Goal: Information Seeking & Learning: Compare options

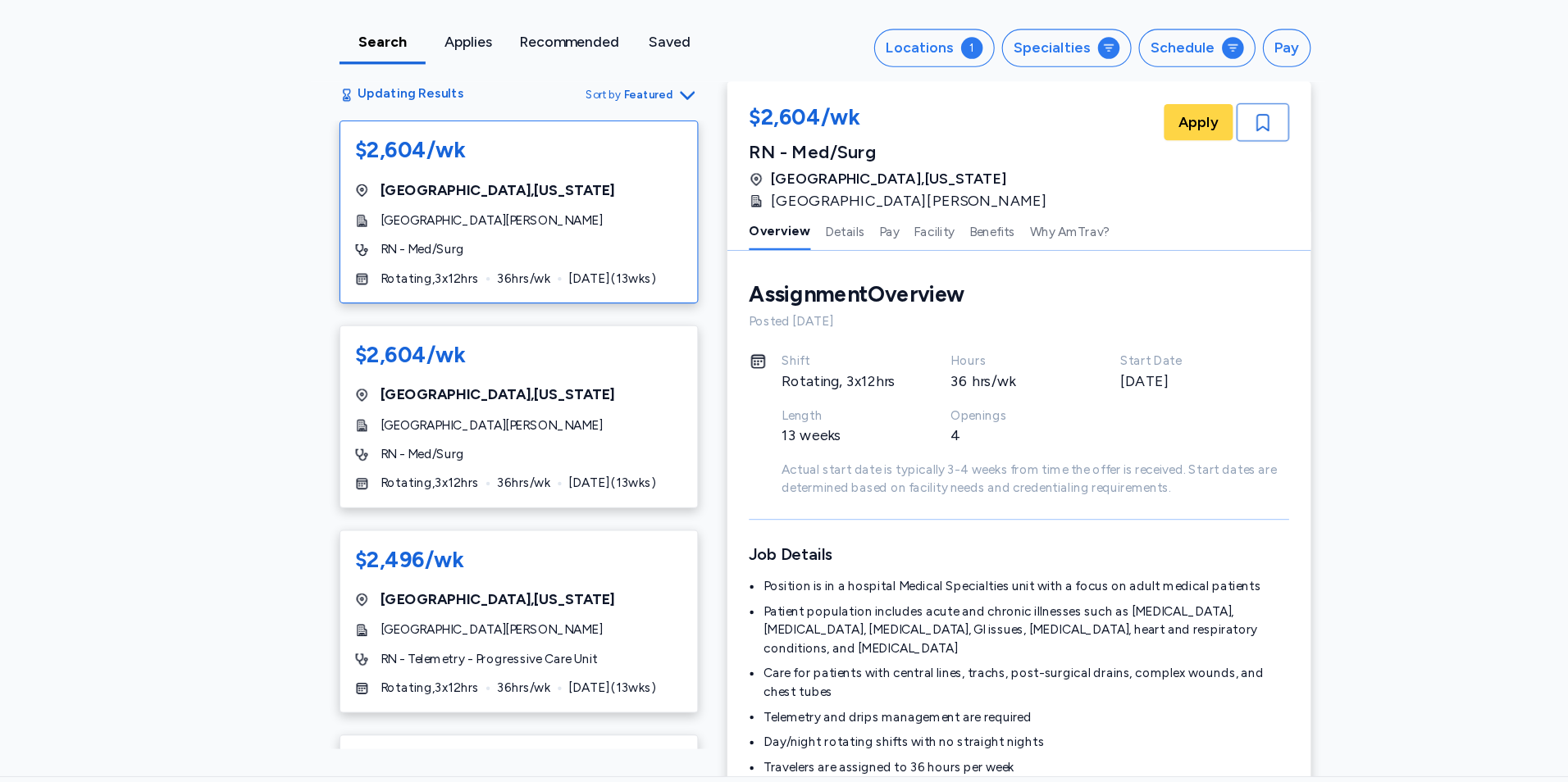
scroll to position [2, 0]
click at [377, 89] on div "Search" at bounding box center [389, 92] width 65 height 19
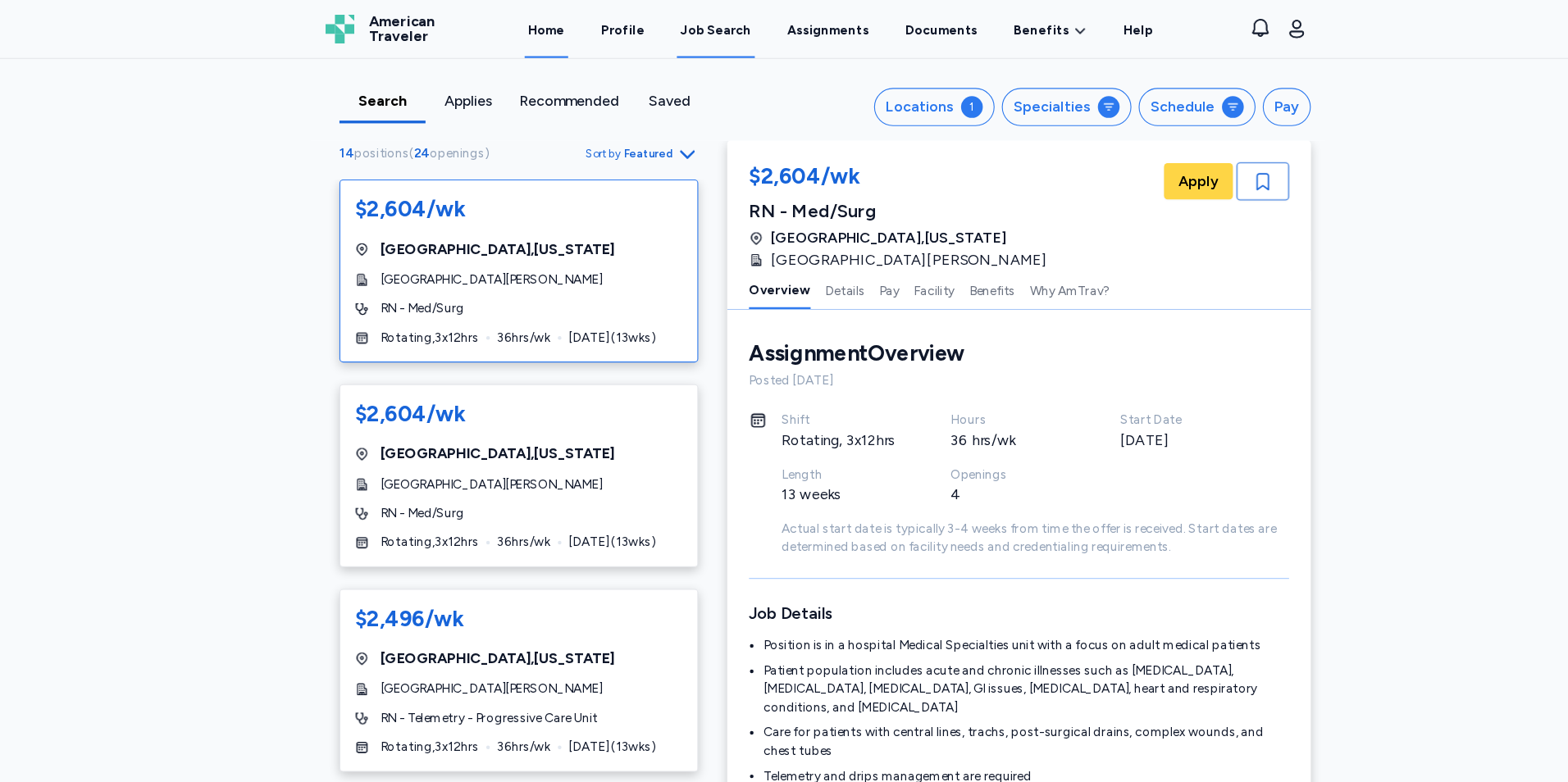
click at [556, 29] on link "Home" at bounding box center [538, 27] width 39 height 51
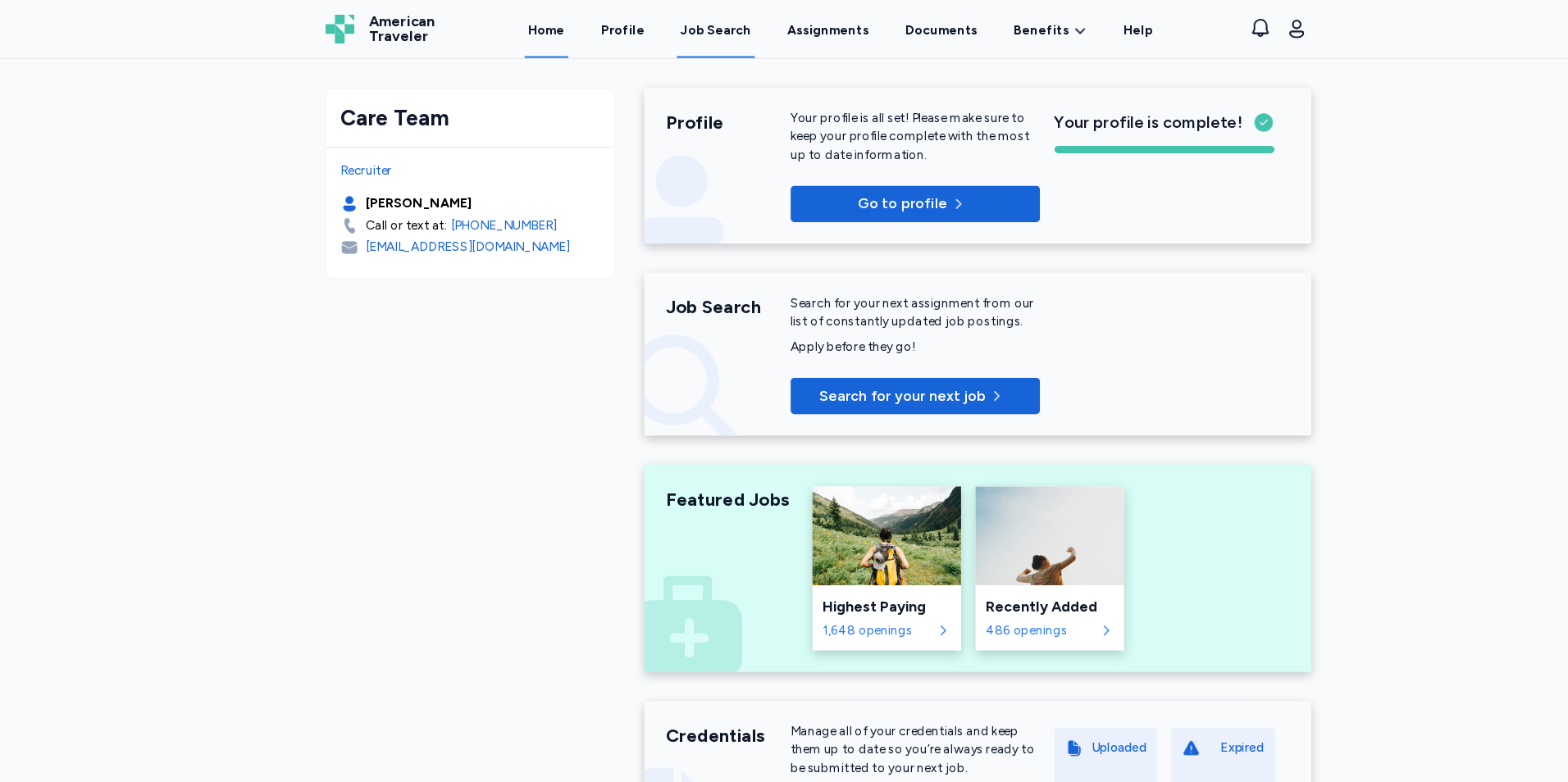
click at [678, 16] on link "Job Search" at bounding box center [691, 27] width 71 height 51
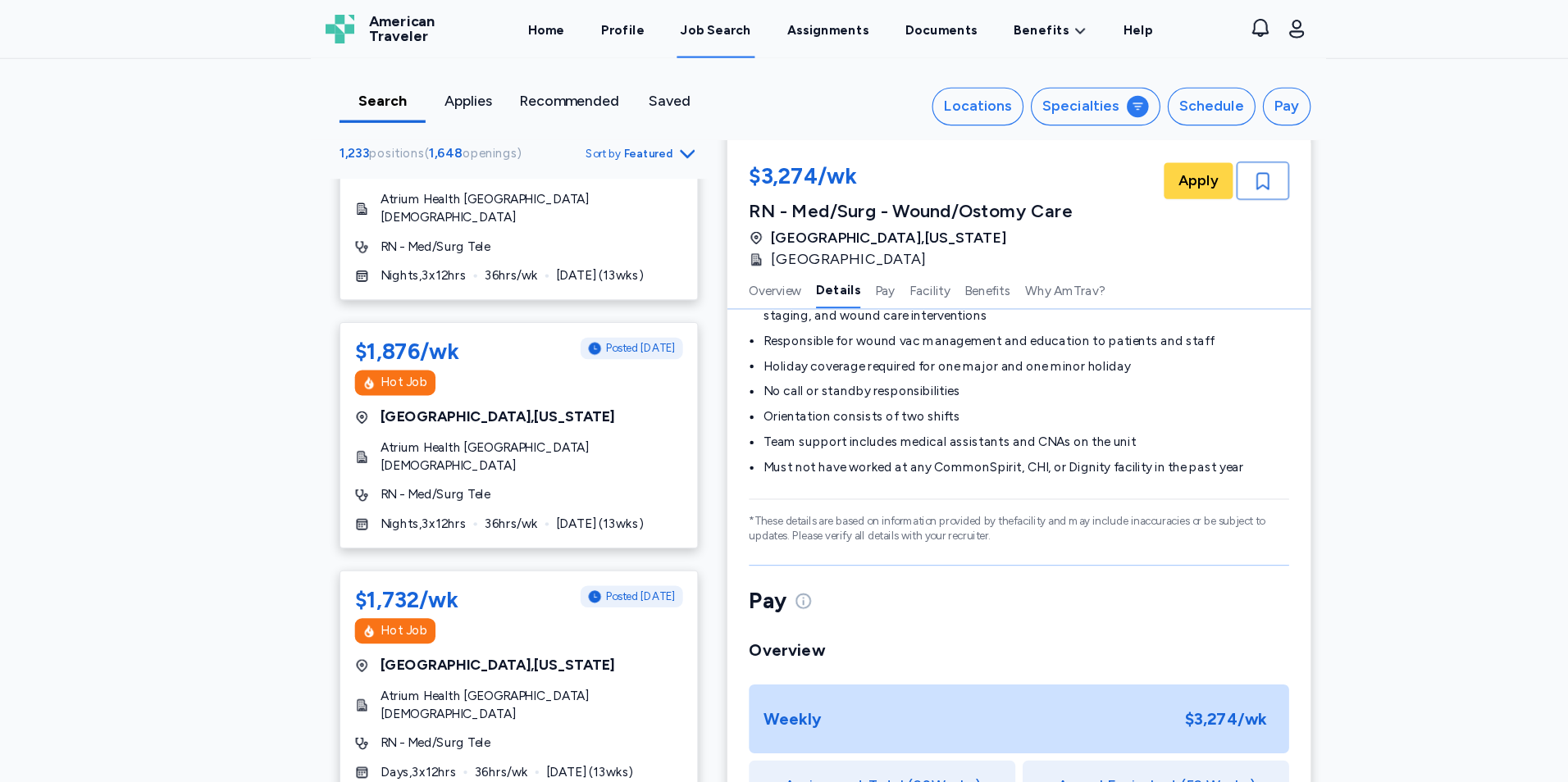
scroll to position [803, 0]
click at [656, 741] on icon "Go to next 50 jobs" at bounding box center [665, 750] width 19 height 19
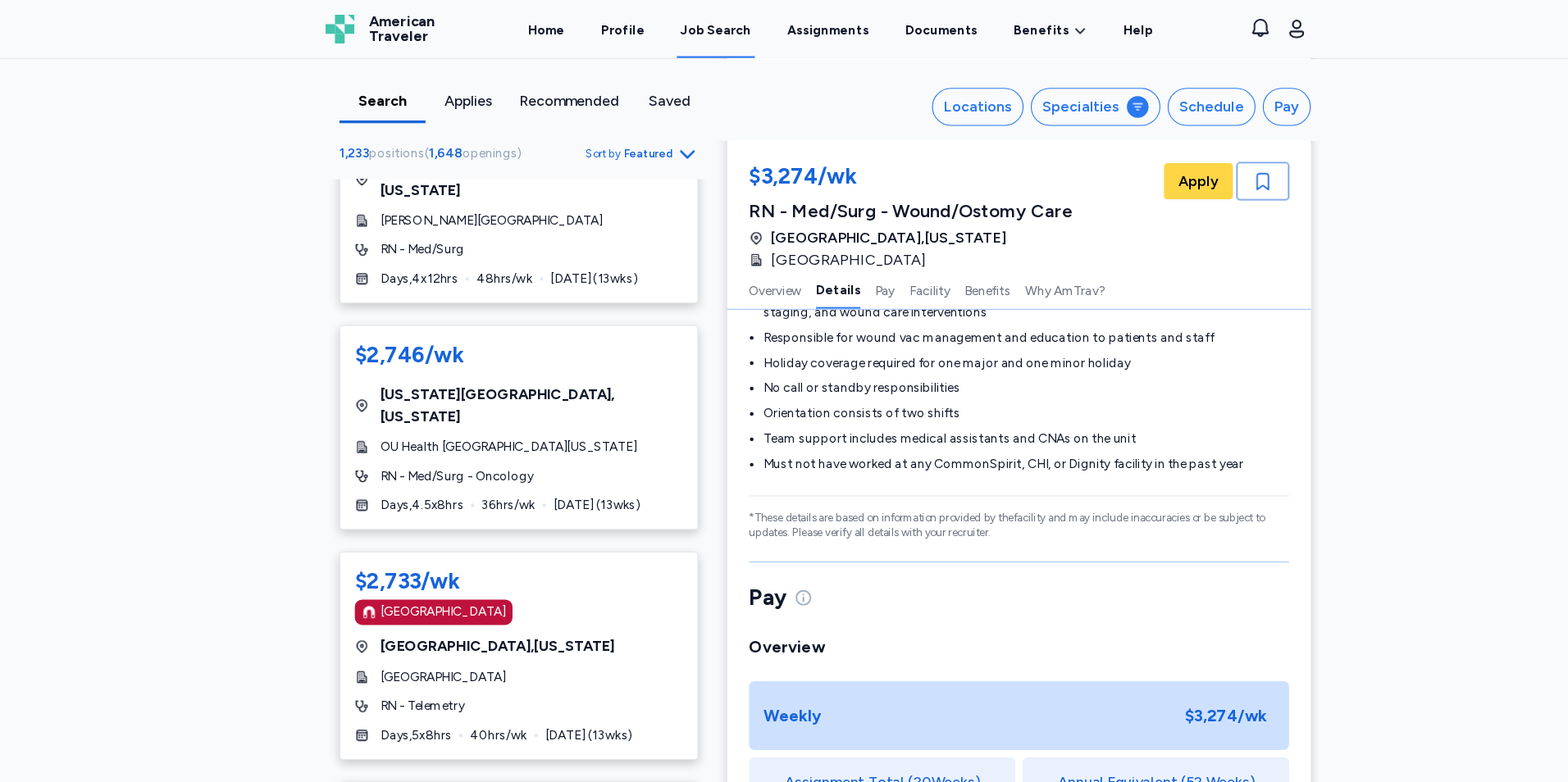
scroll to position [4944, 0]
click at [597, 497] on div "$2,733/wk [GEOGRAPHIC_DATA] [GEOGRAPHIC_DATA] , [US_STATE] [GEOGRAPHIC_DATA] RN…" at bounding box center [513, 592] width 324 height 189
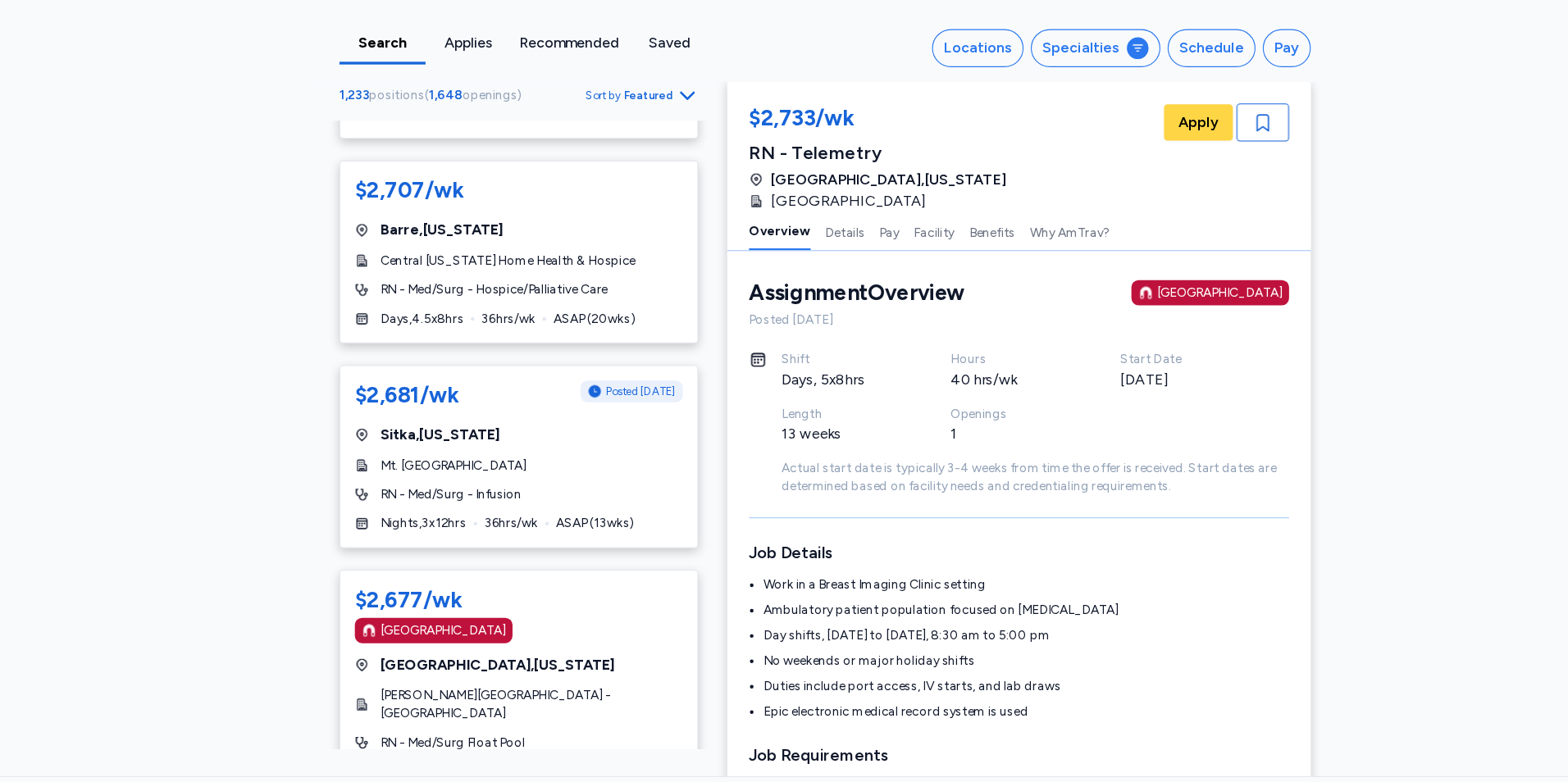
scroll to position [6024, 0]
click at [583, 582] on div "$2,677/wk" at bounding box center [513, 595] width 297 height 27
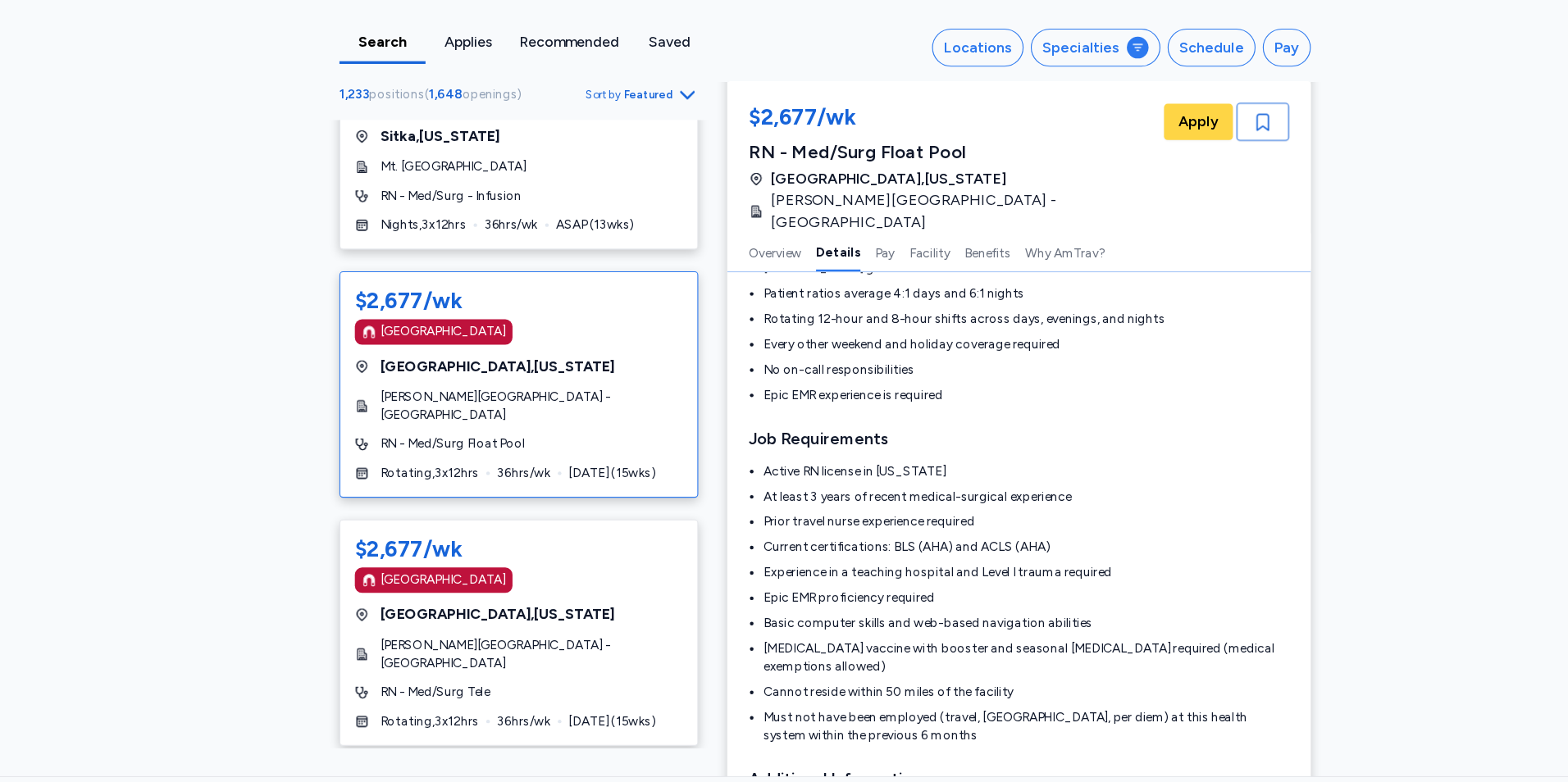
scroll to position [6294, 0]
click at [591, 671] on div "RN - Med/Surg Tele" at bounding box center [513, 679] width 297 height 16
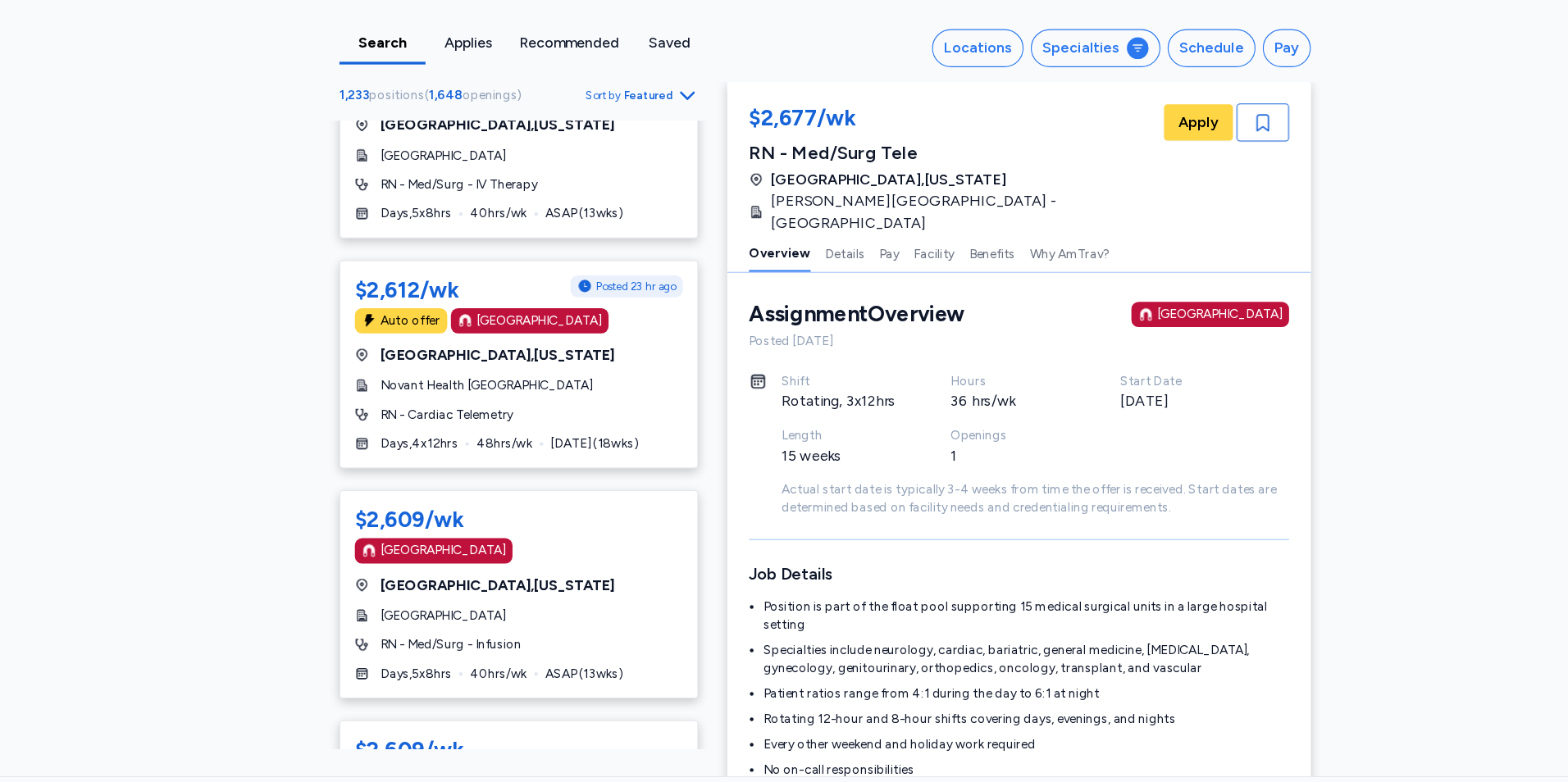
scroll to position [9612, 0]
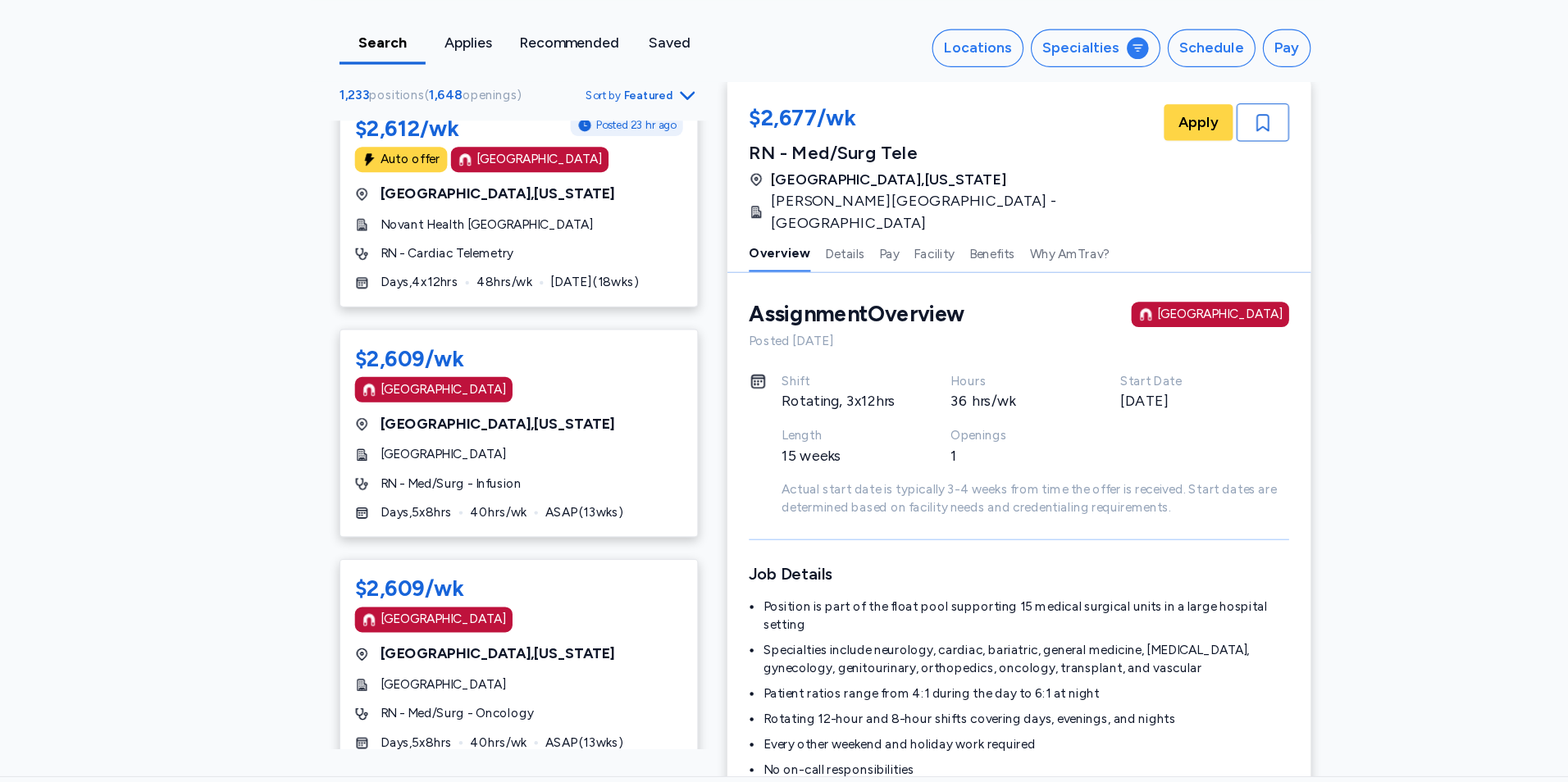
click at [656, 767] on icon "Go to next 50 jobs" at bounding box center [665, 777] width 19 height 19
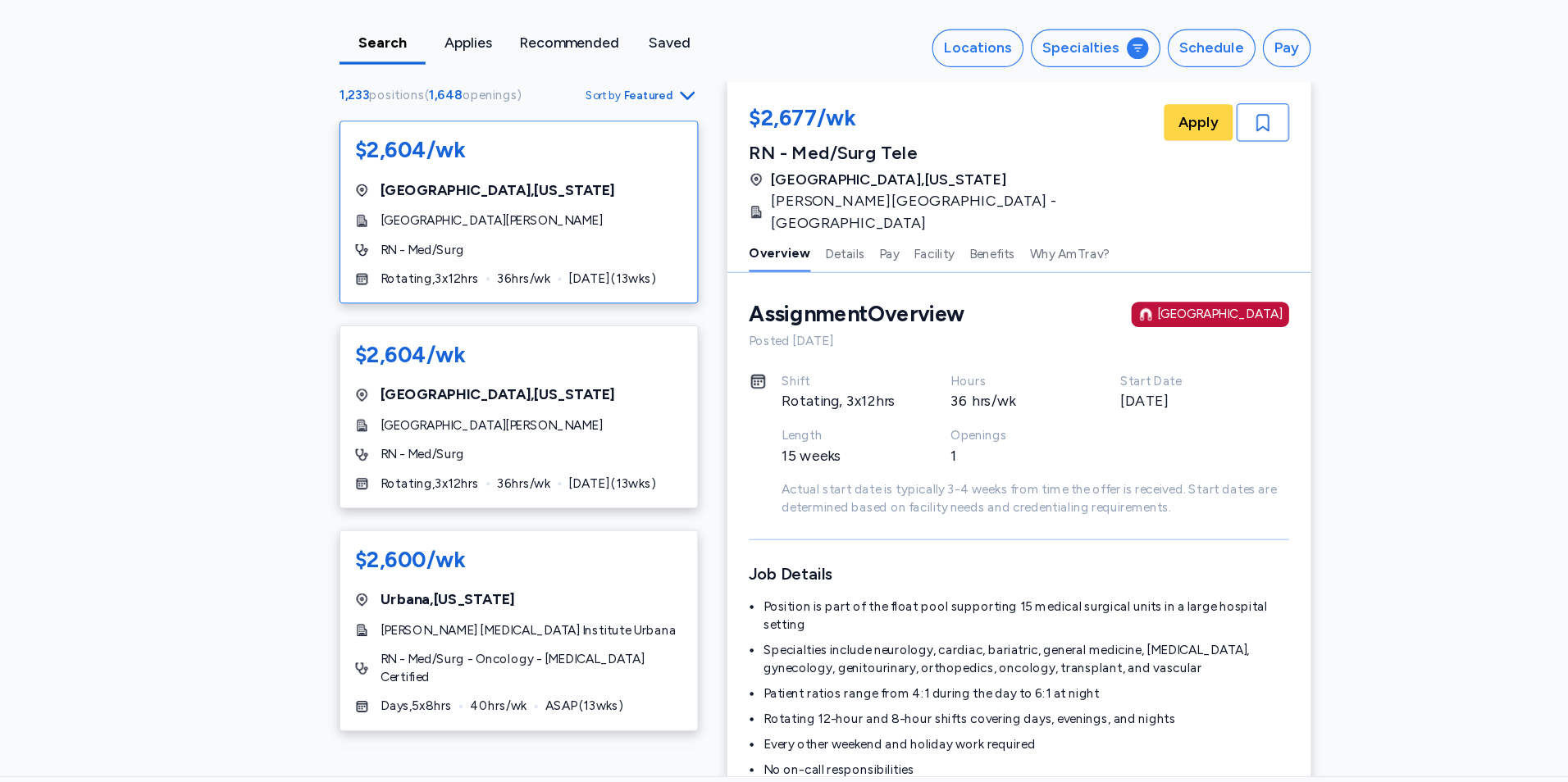
click at [622, 284] on div "RN - Med/Surg" at bounding box center [513, 279] width 297 height 16
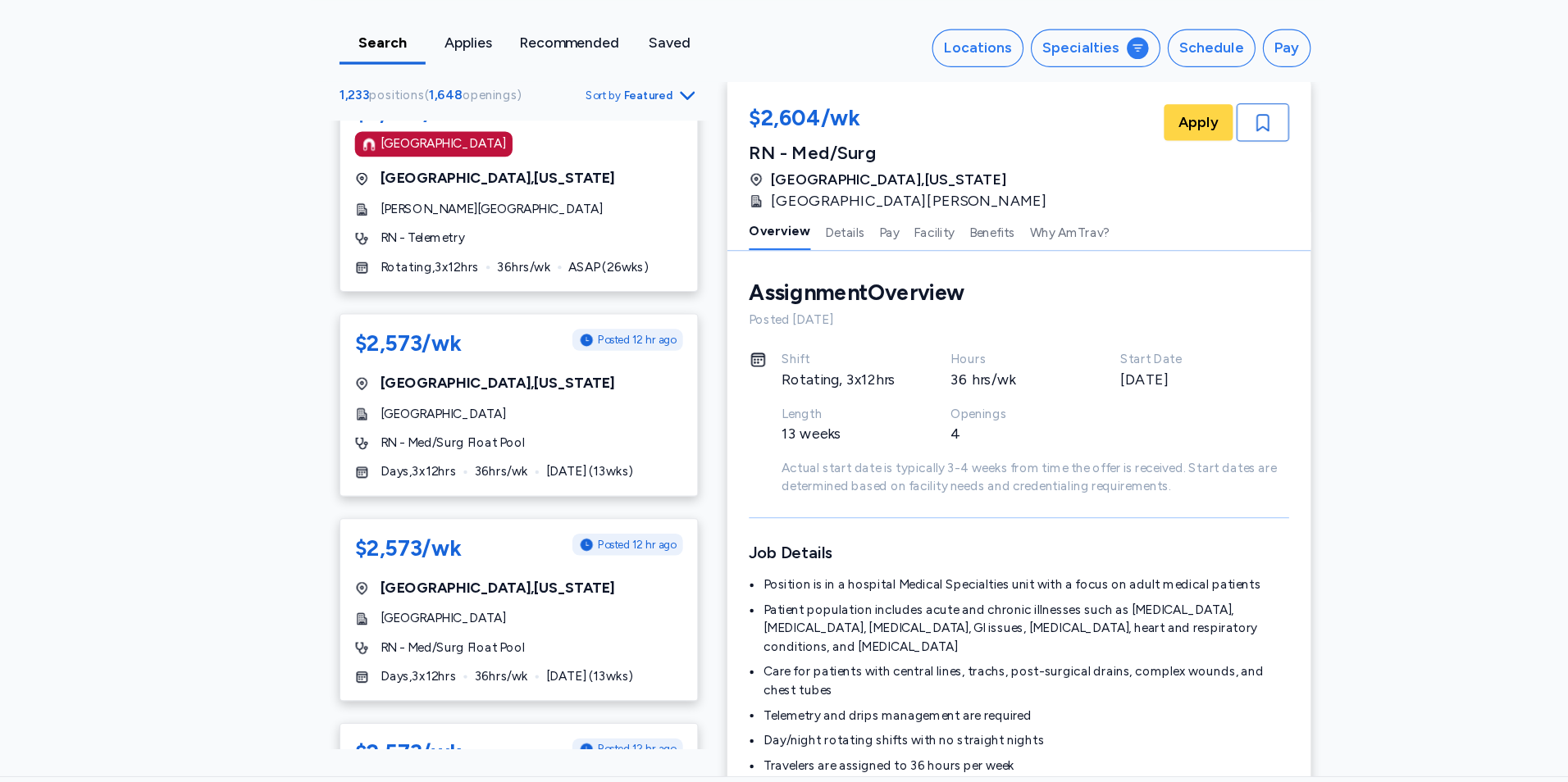
scroll to position [599, 0]
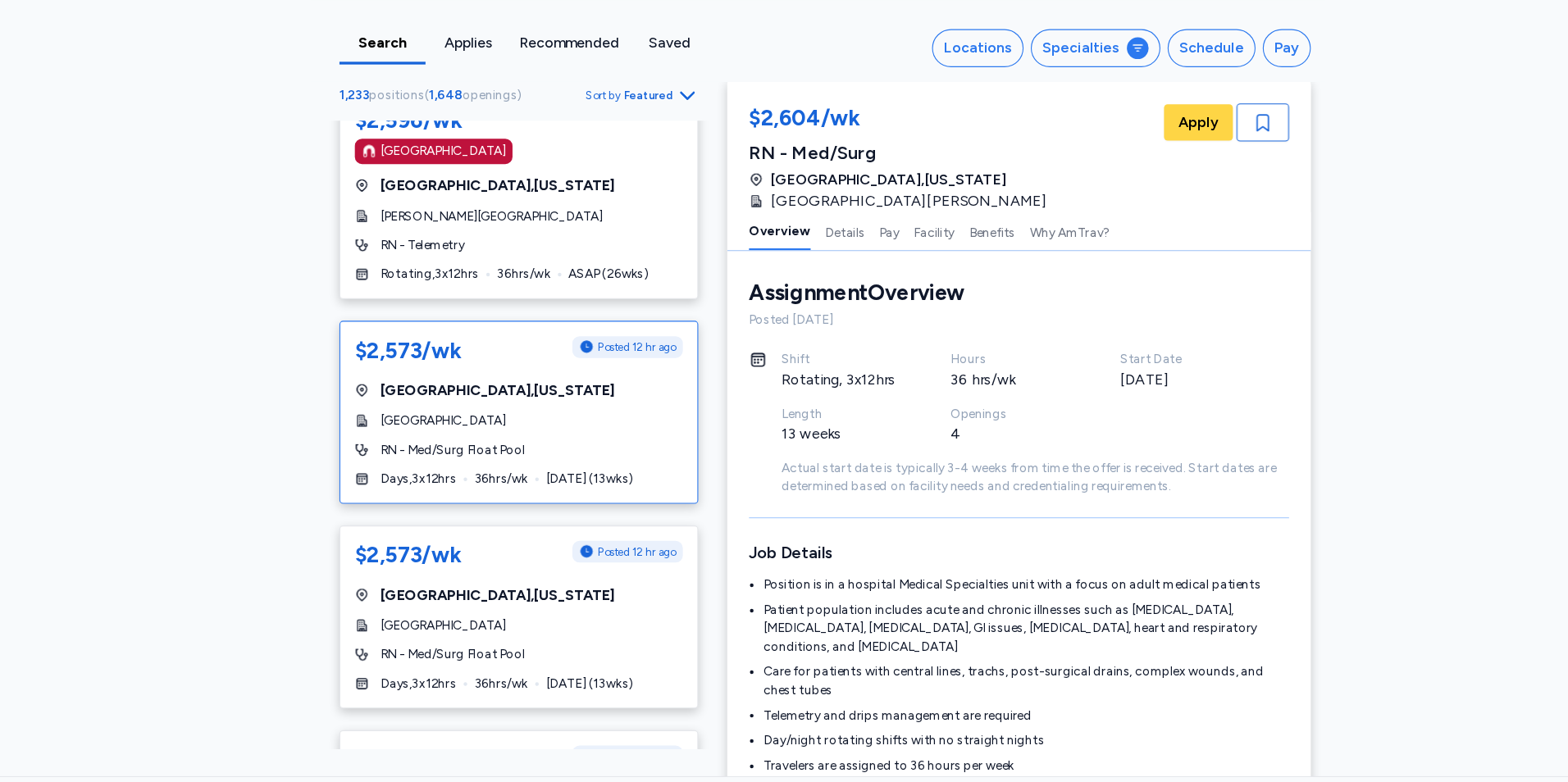
click at [631, 462] on div "RN - Med/Surg Float Pool" at bounding box center [513, 461] width 297 height 16
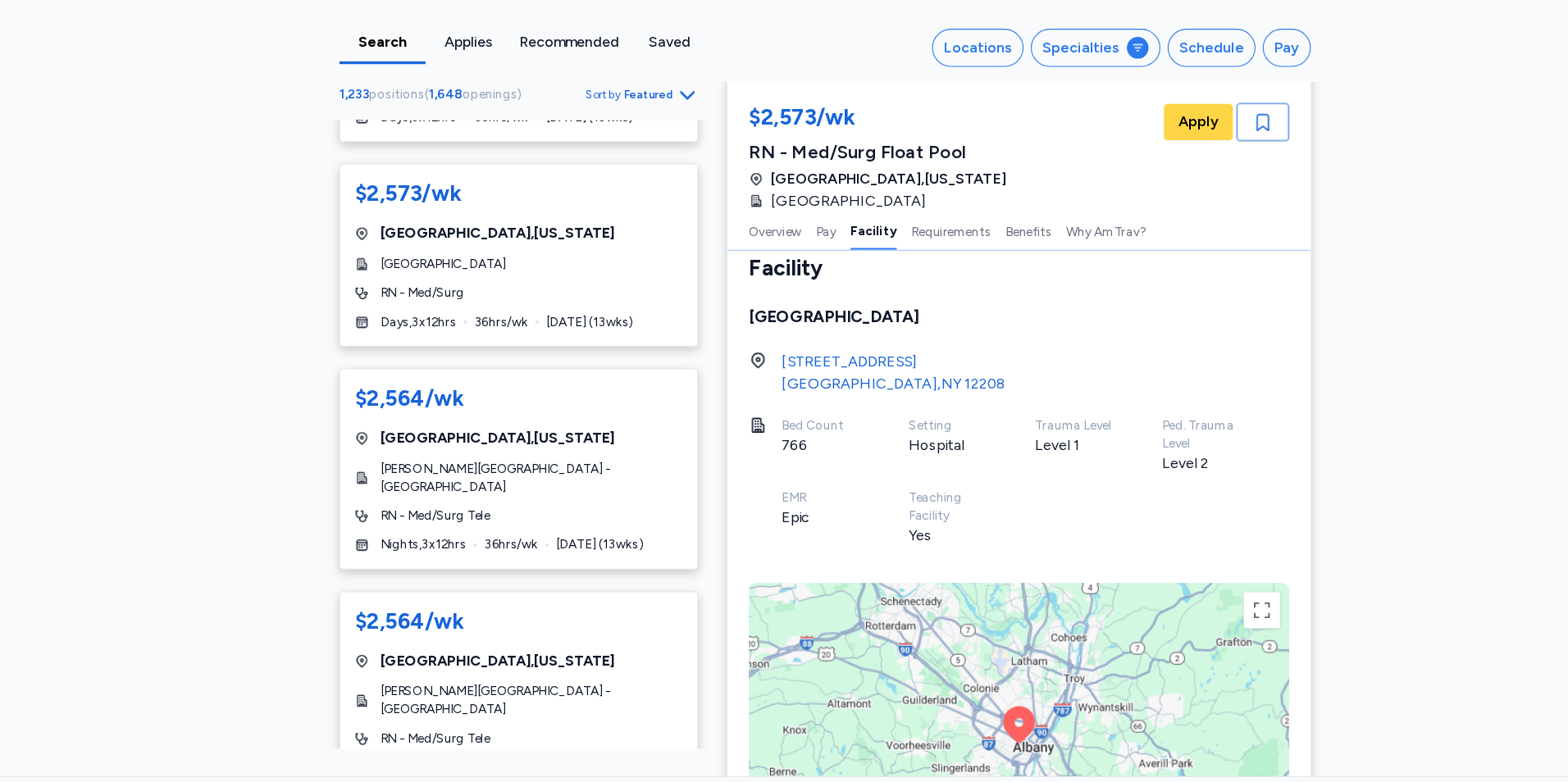
scroll to position [2038, 0]
click at [637, 512] on div "RN - Med/Surg Tele" at bounding box center [513, 520] width 297 height 16
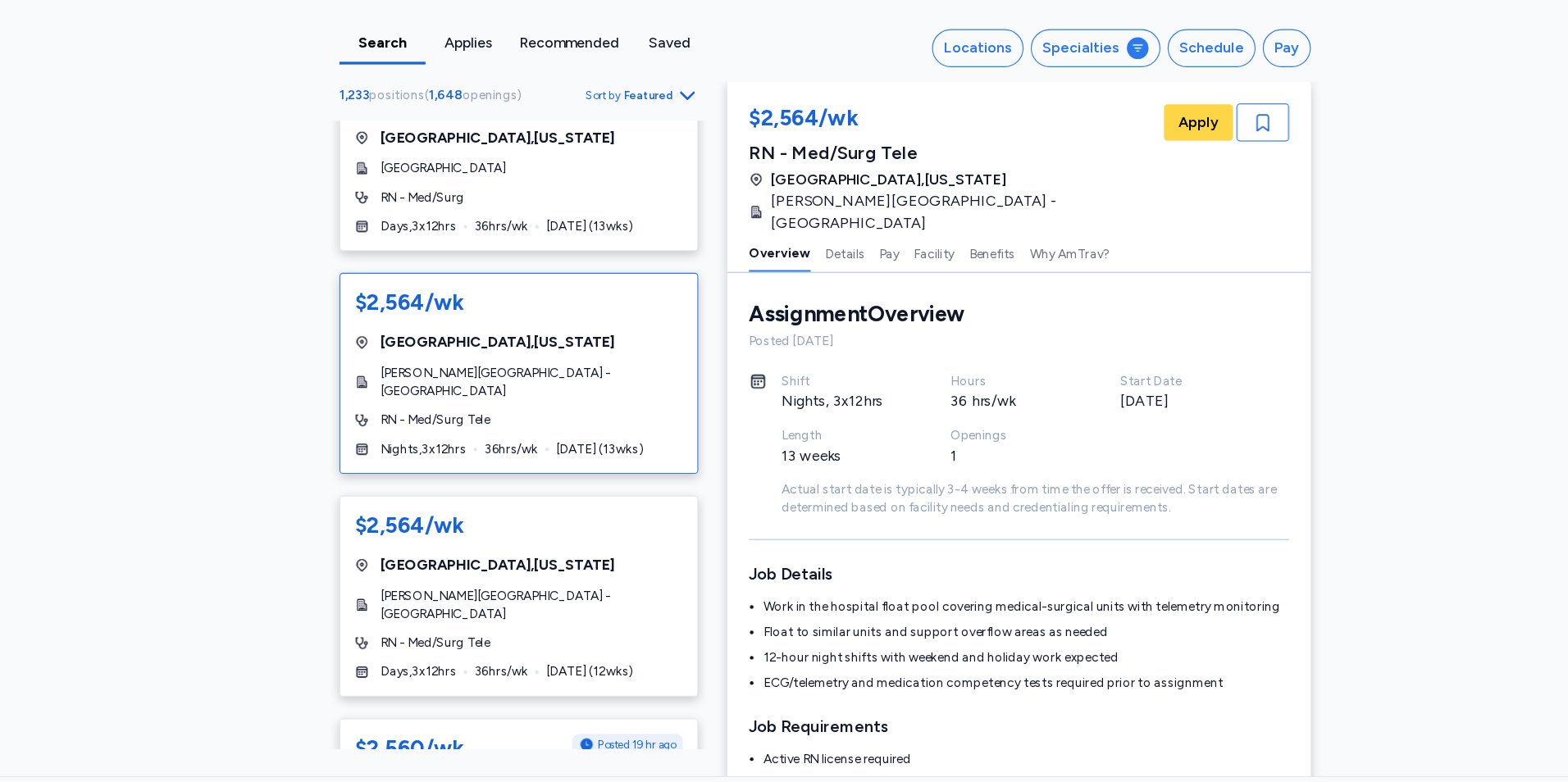
scroll to position [2125, 0]
click at [629, 626] on div "RN - Med/Surg Tele" at bounding box center [513, 635] width 297 height 16
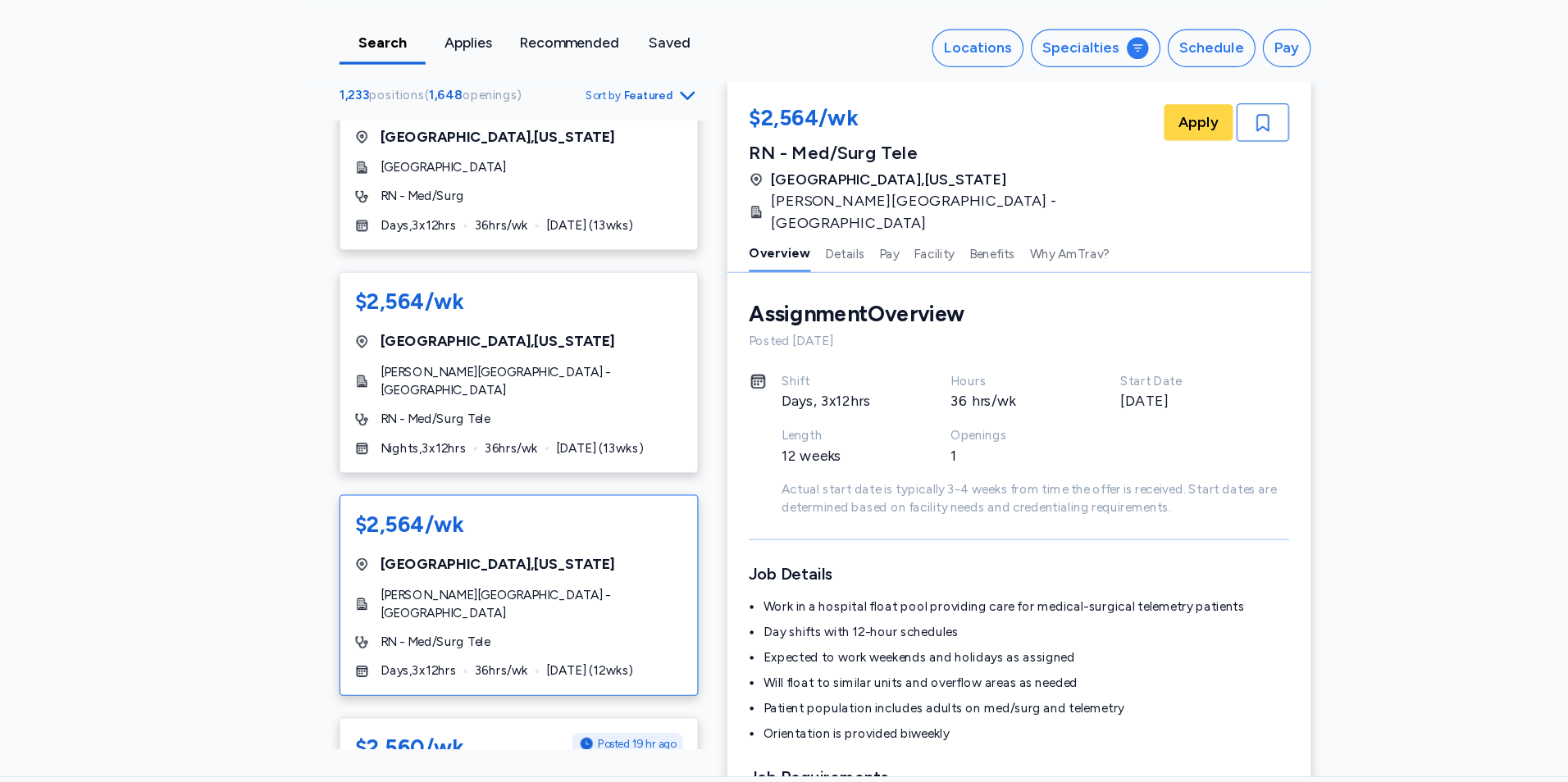
scroll to position [195, 0]
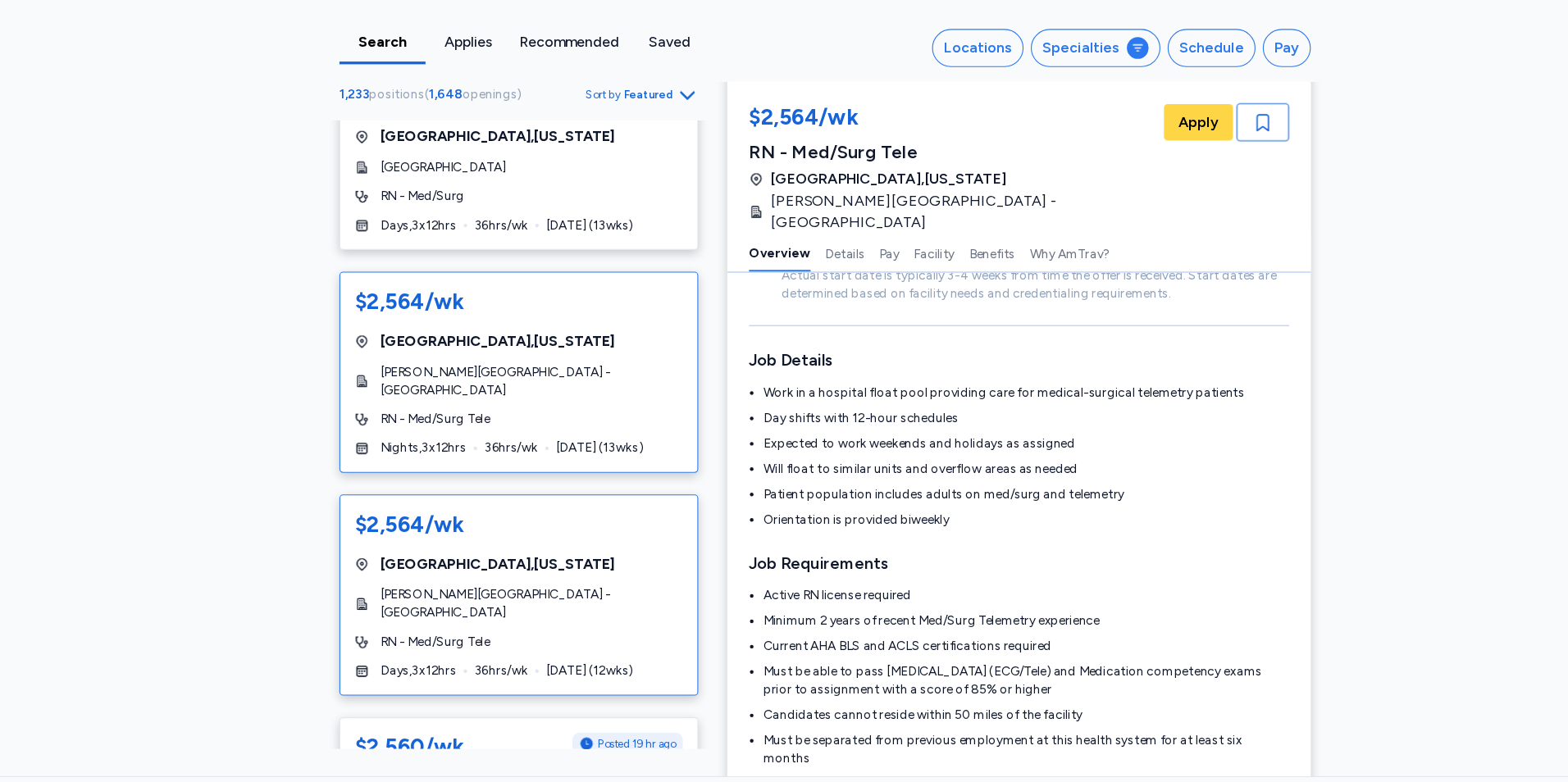
click at [632, 425] on div "RN - Med/Surg Tele" at bounding box center [513, 433] width 297 height 16
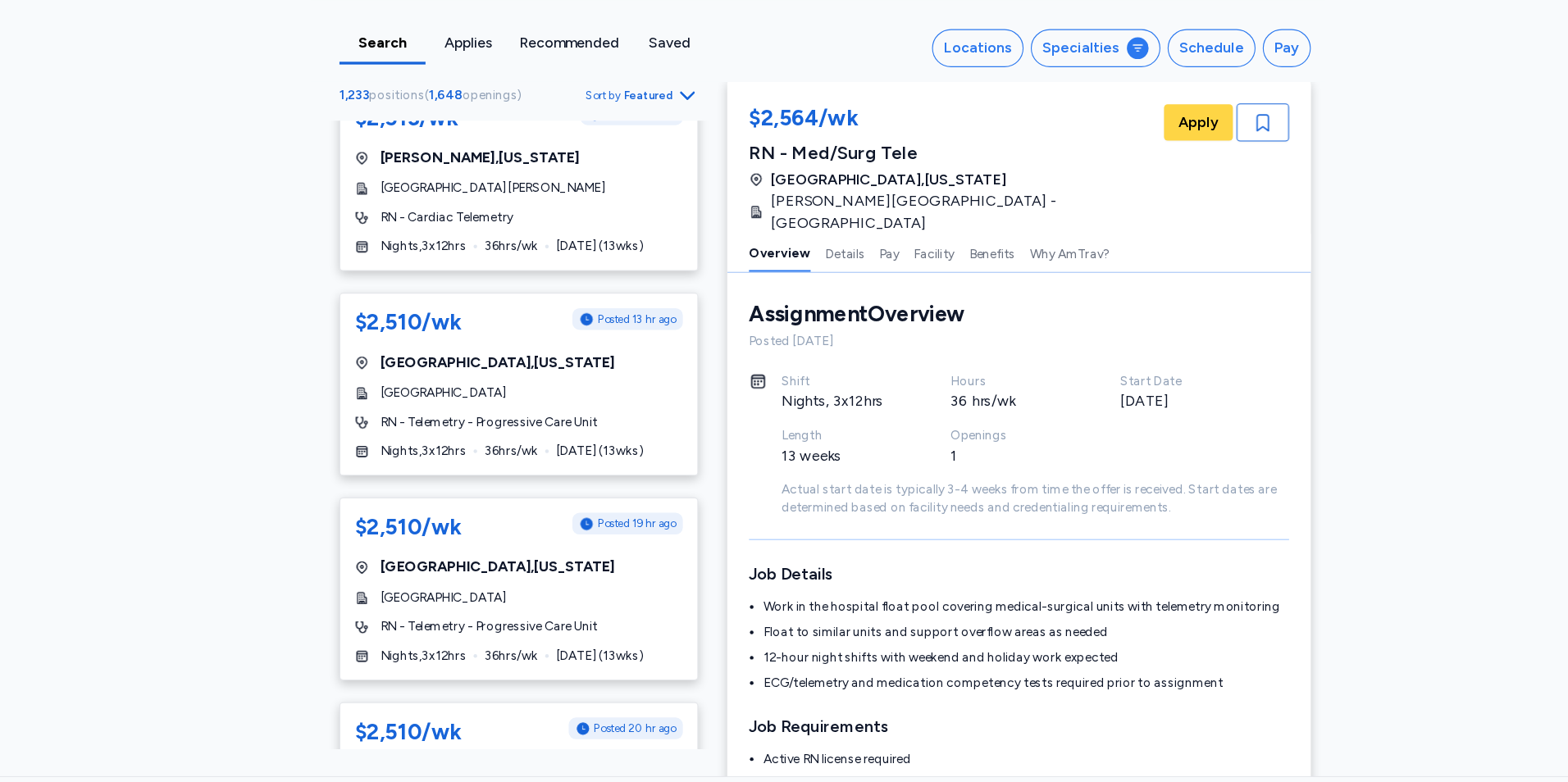
scroll to position [5716, 0]
click at [617, 556] on div "[GEOGRAPHIC_DATA] , [US_STATE]" at bounding box center [513, 565] width 297 height 19
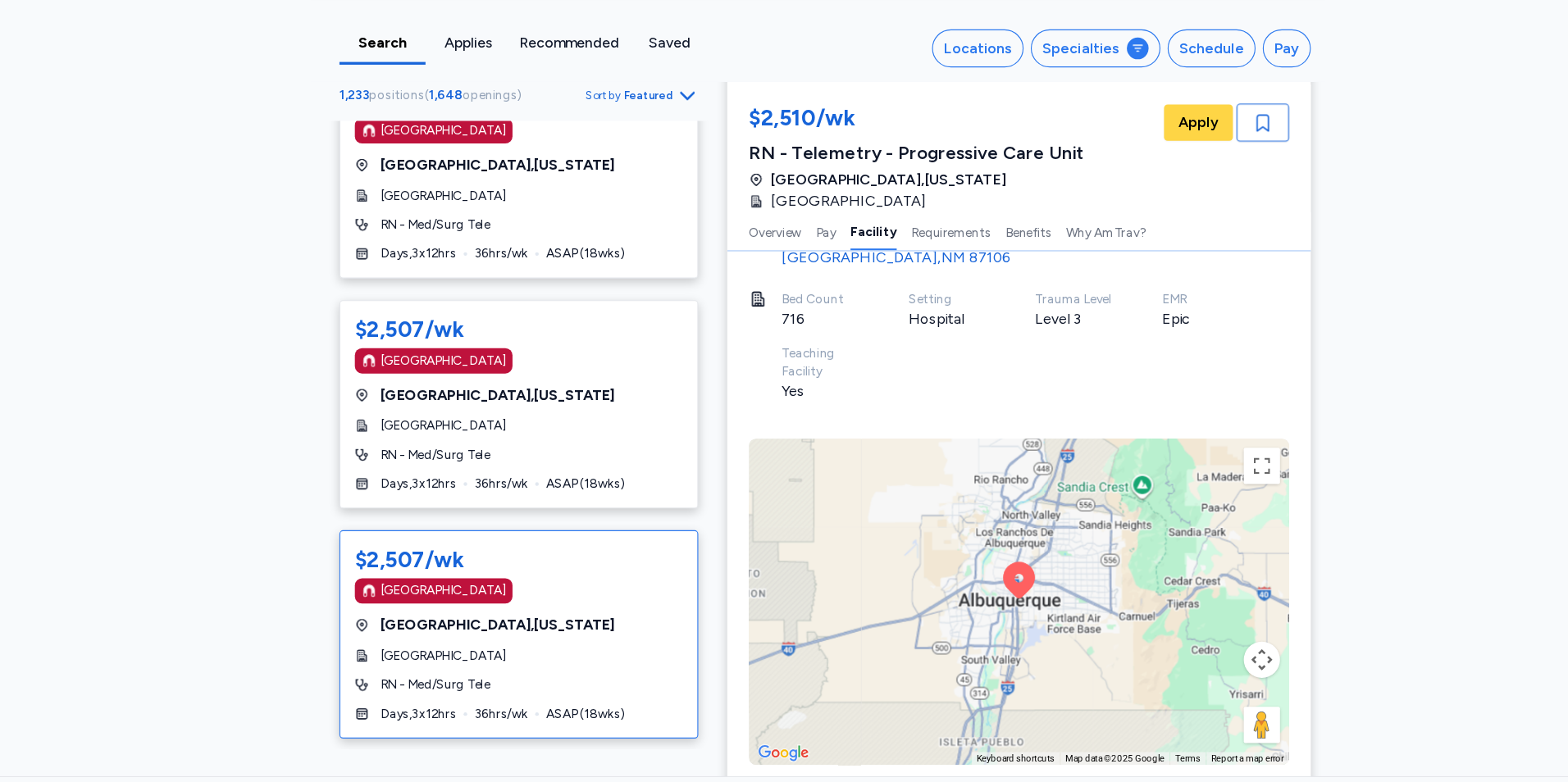
scroll to position [9161, 0]
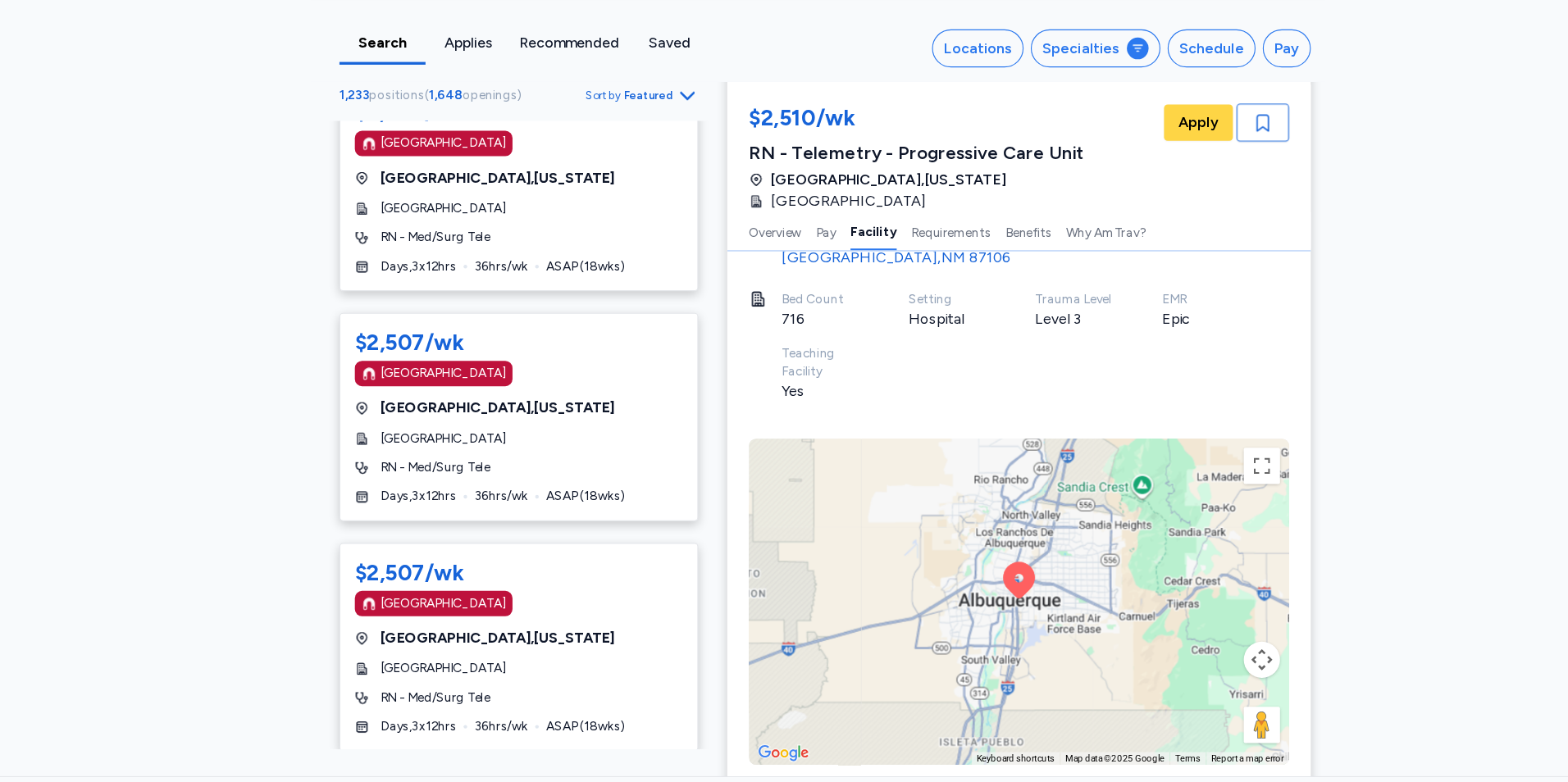
click at [656, 753] on icon "Go to next 50 jobs" at bounding box center [665, 762] width 19 height 19
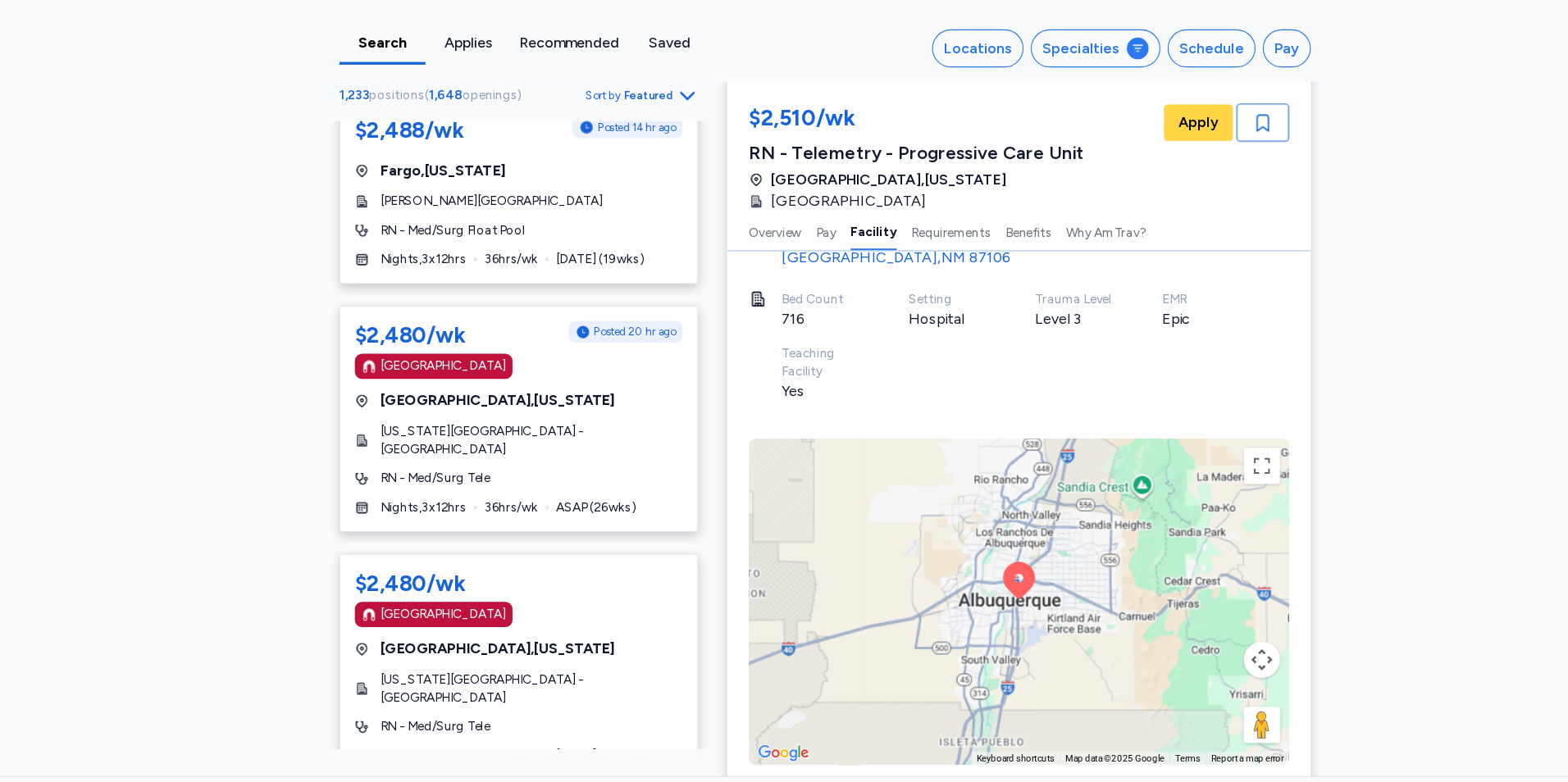
scroll to position [2373, 0]
click at [605, 602] on div "[GEOGRAPHIC_DATA]" at bounding box center [513, 608] width 297 height 23
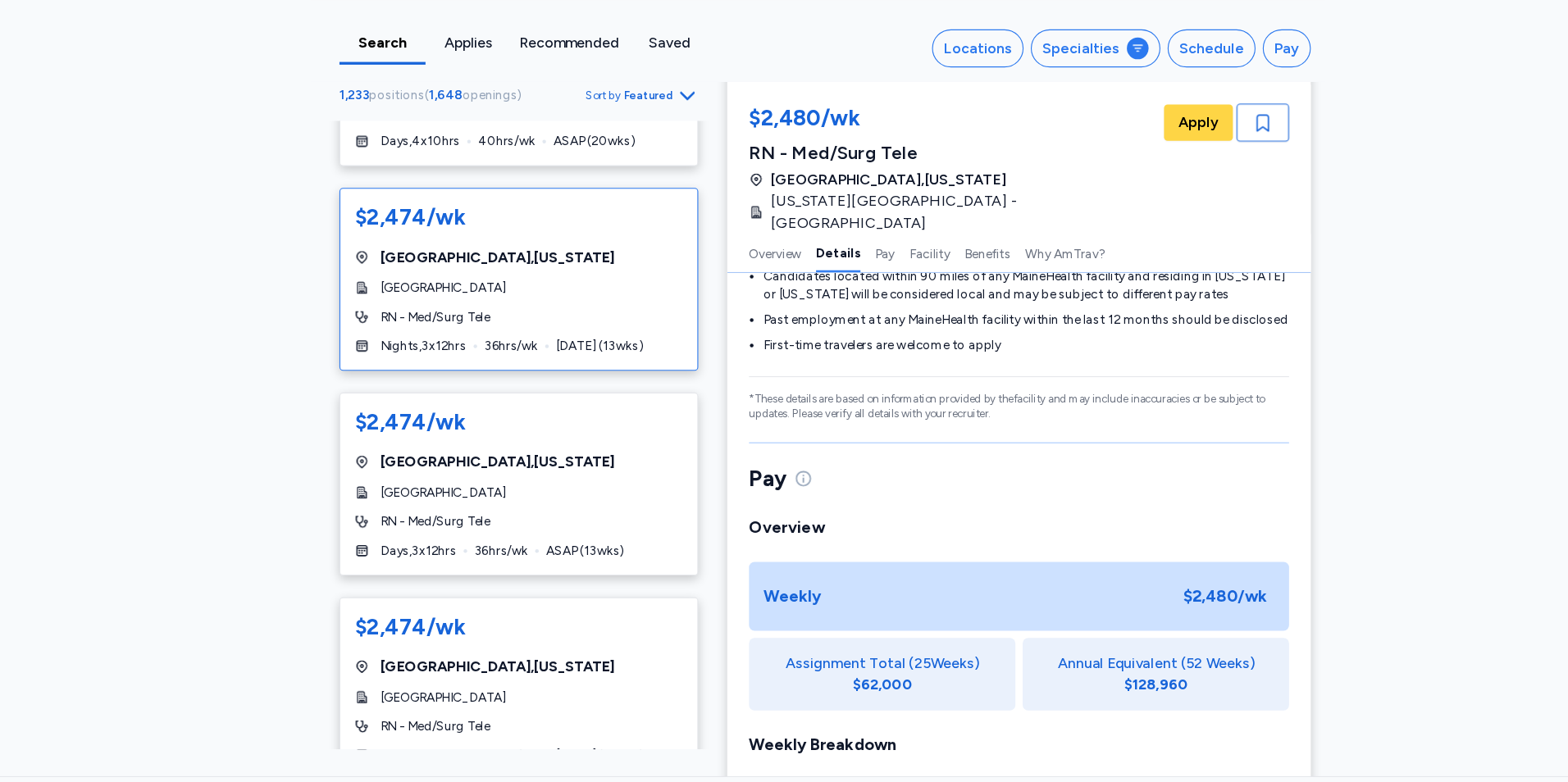
scroll to position [3483, 0]
click at [633, 332] on div "RN - Med/Surg Tele" at bounding box center [513, 341] width 297 height 16
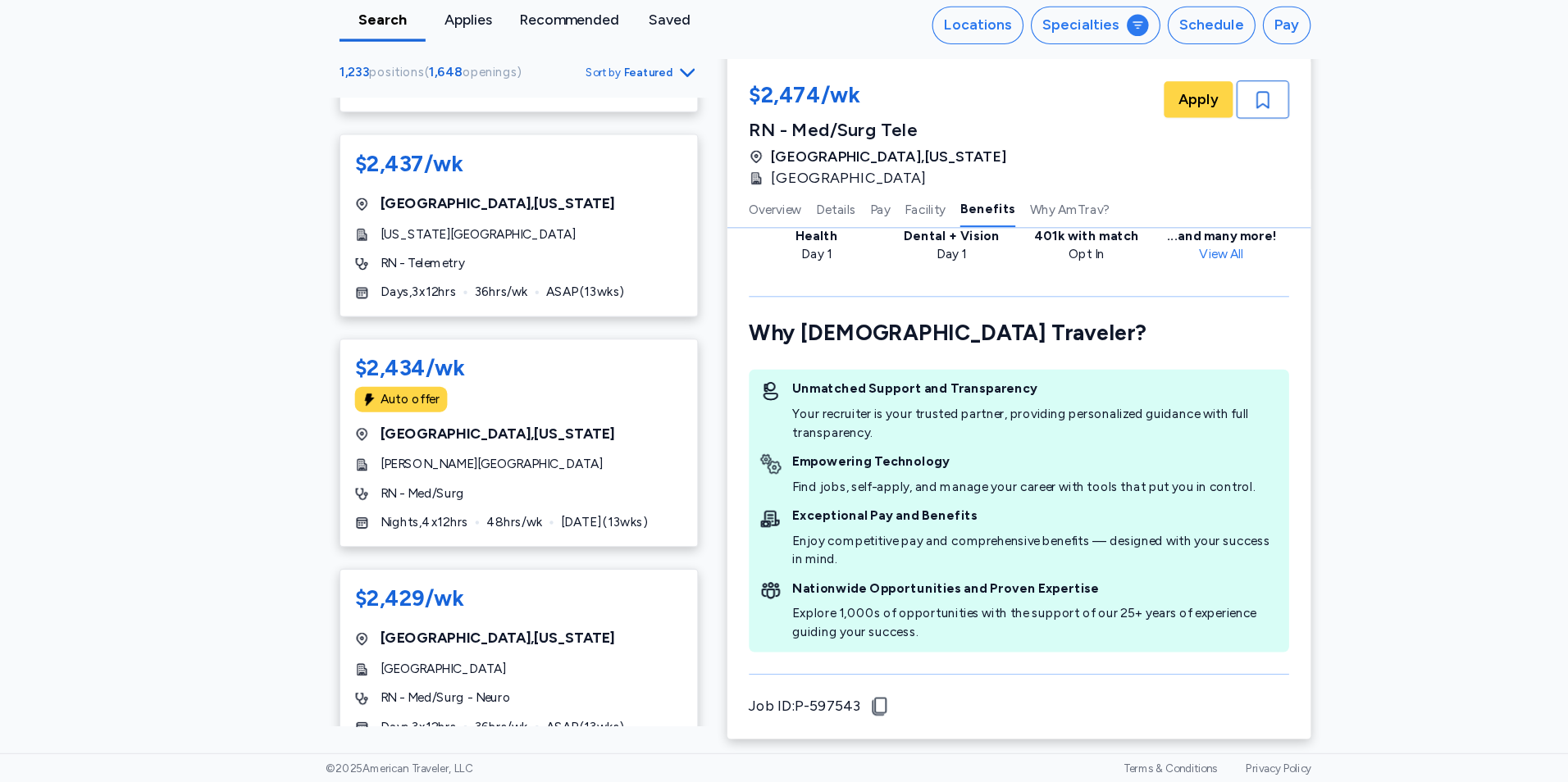
click at [656, 774] on icon "Go to next 50 jobs" at bounding box center [665, 783] width 19 height 19
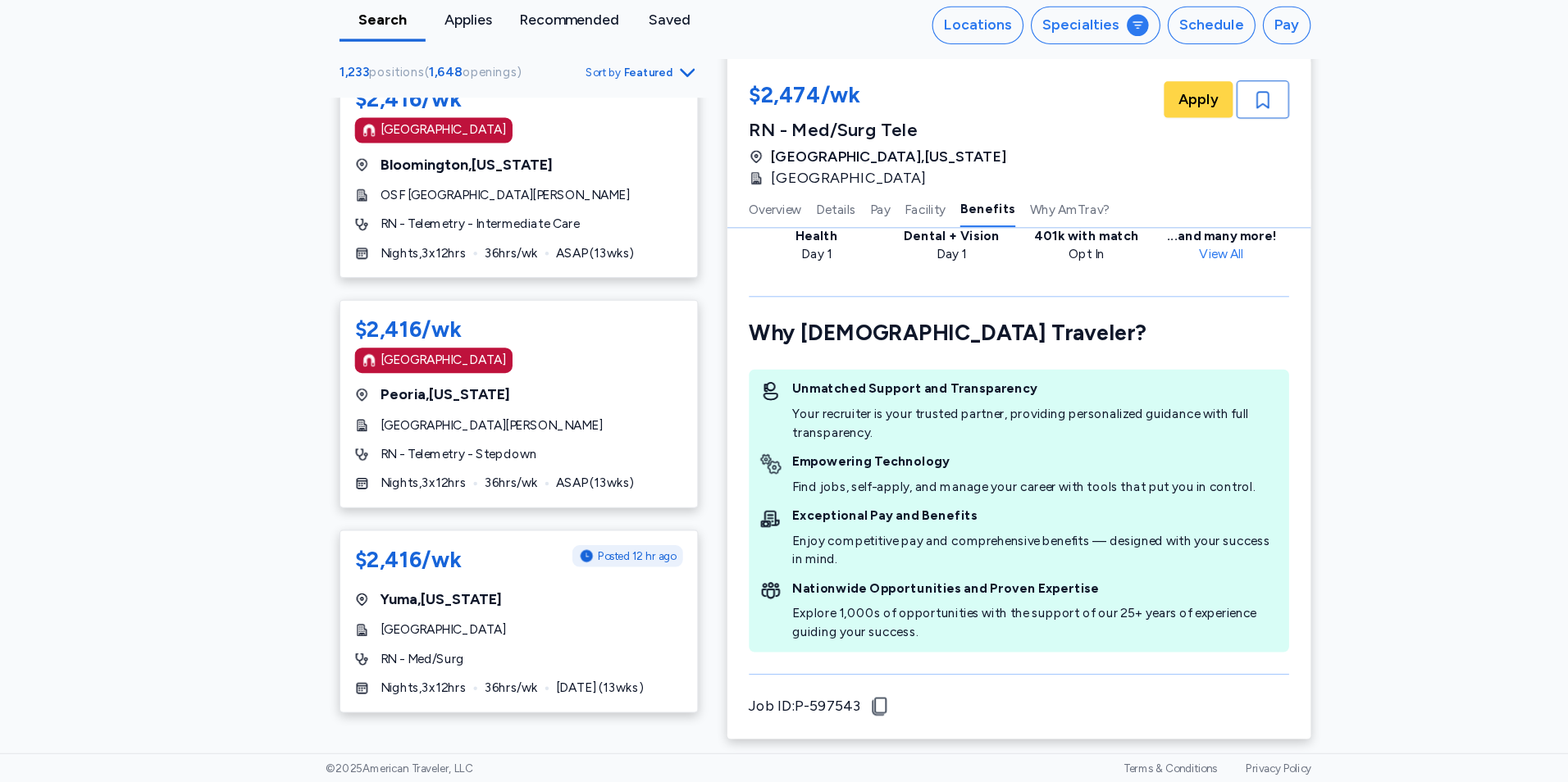
scroll to position [2634, 0]
click at [615, 649] on div "[GEOGRAPHIC_DATA]" at bounding box center [513, 644] width 297 height 16
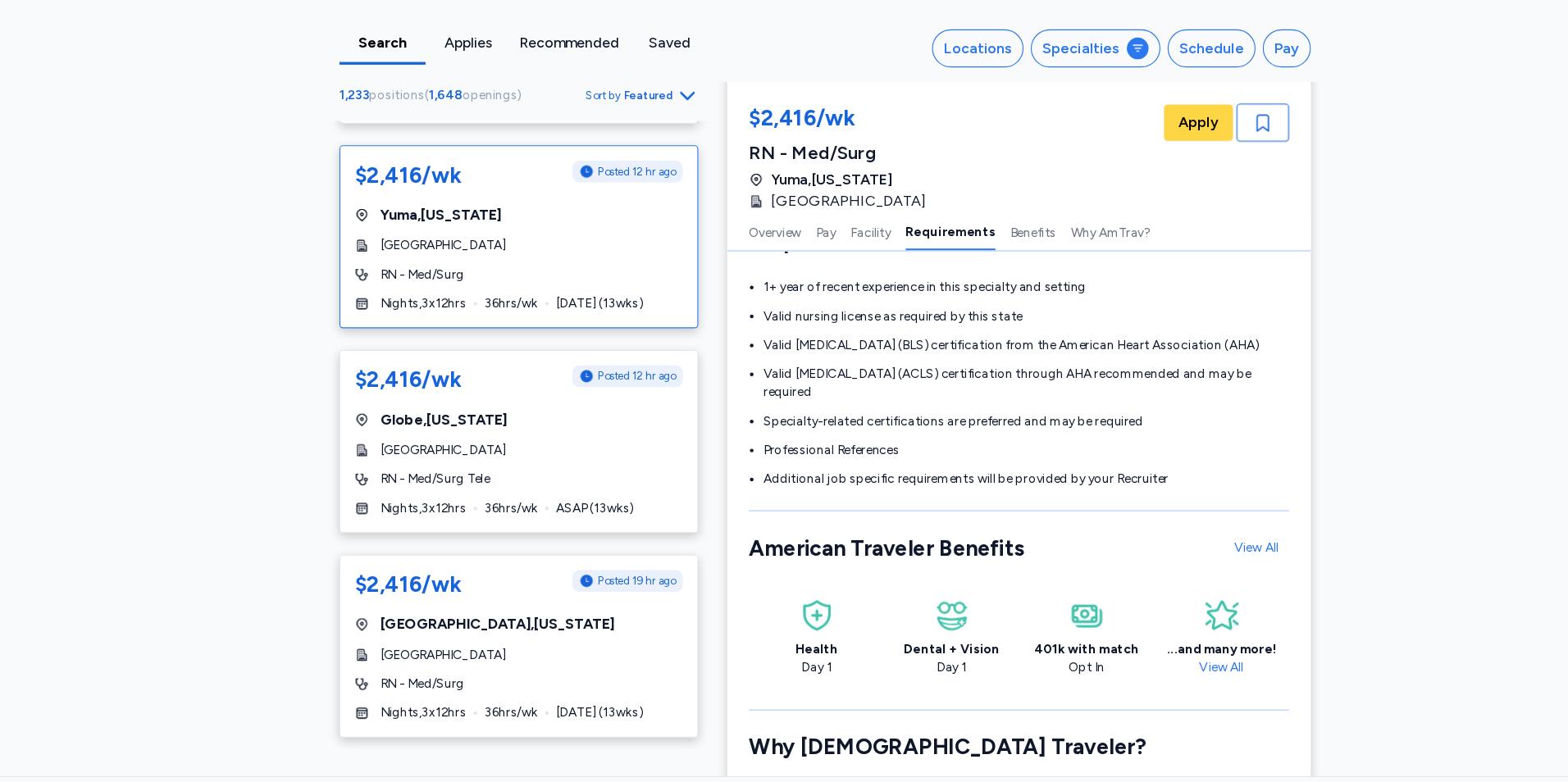
scroll to position [3032, 0]
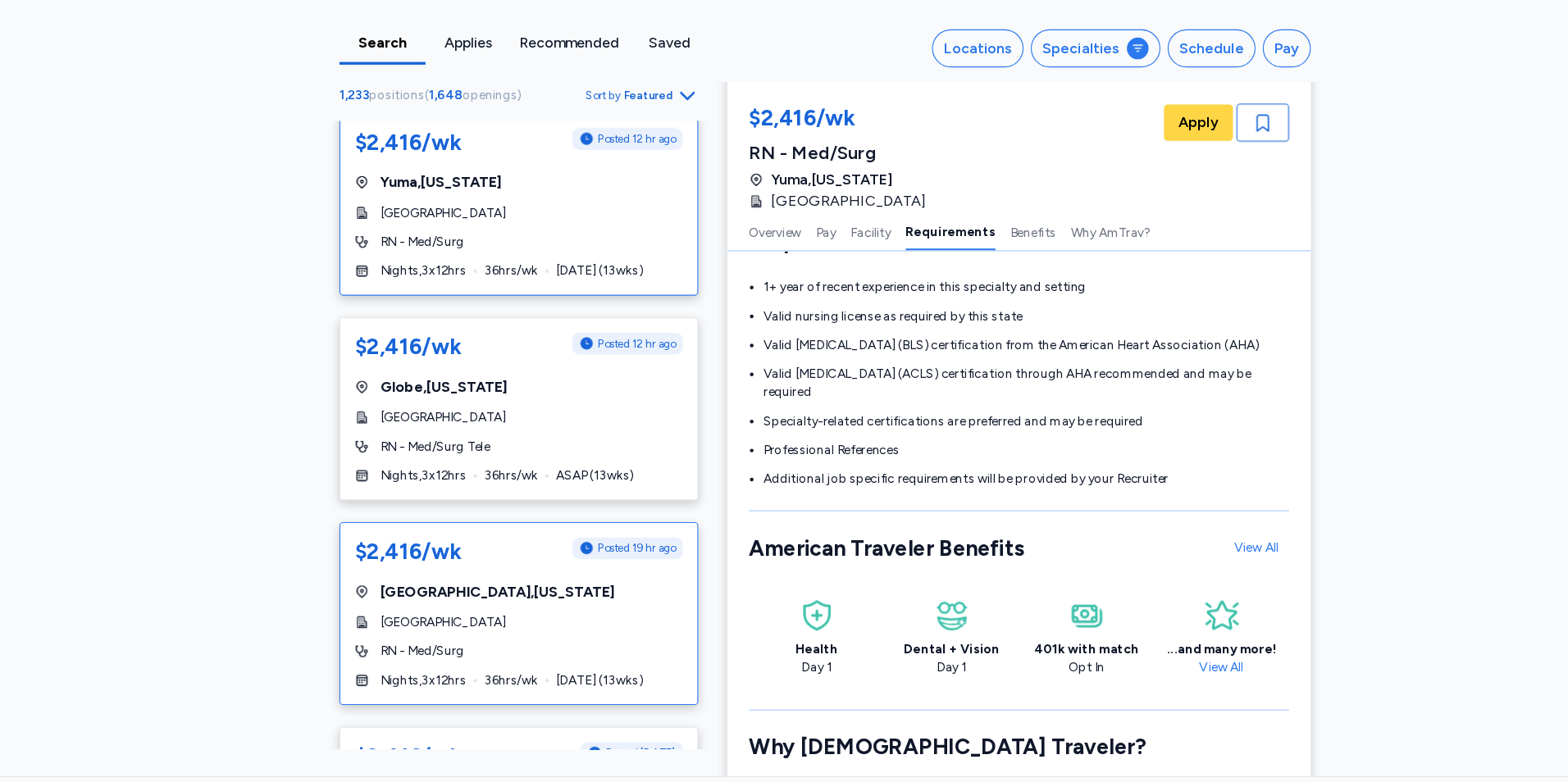
click at [598, 633] on div "$2,416/wk Posted 19 hr ago [GEOGRAPHIC_DATA] , [US_STATE][GEOGRAPHIC_DATA] RN -…" at bounding box center [513, 608] width 324 height 166
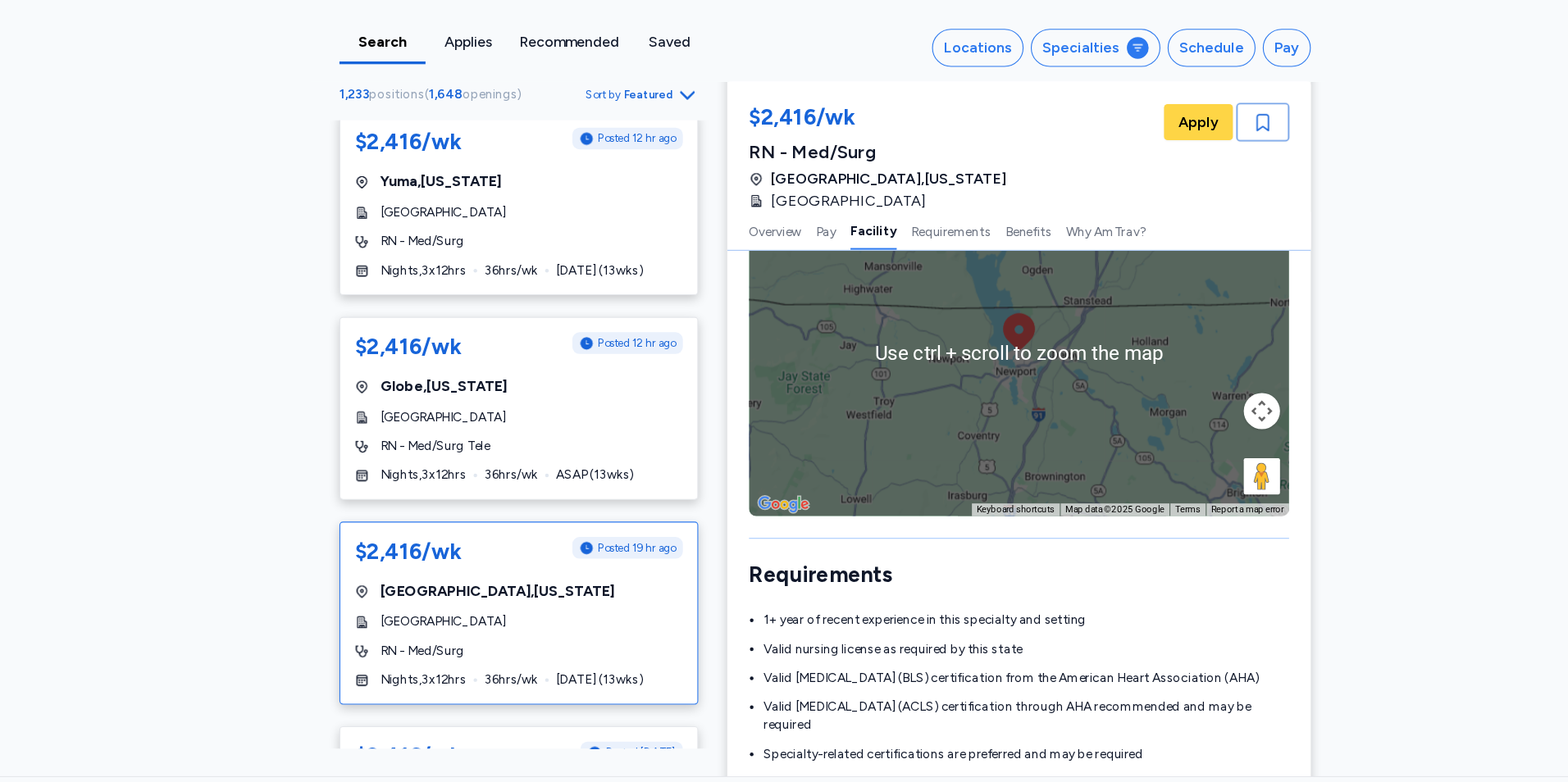
scroll to position [1059, 0]
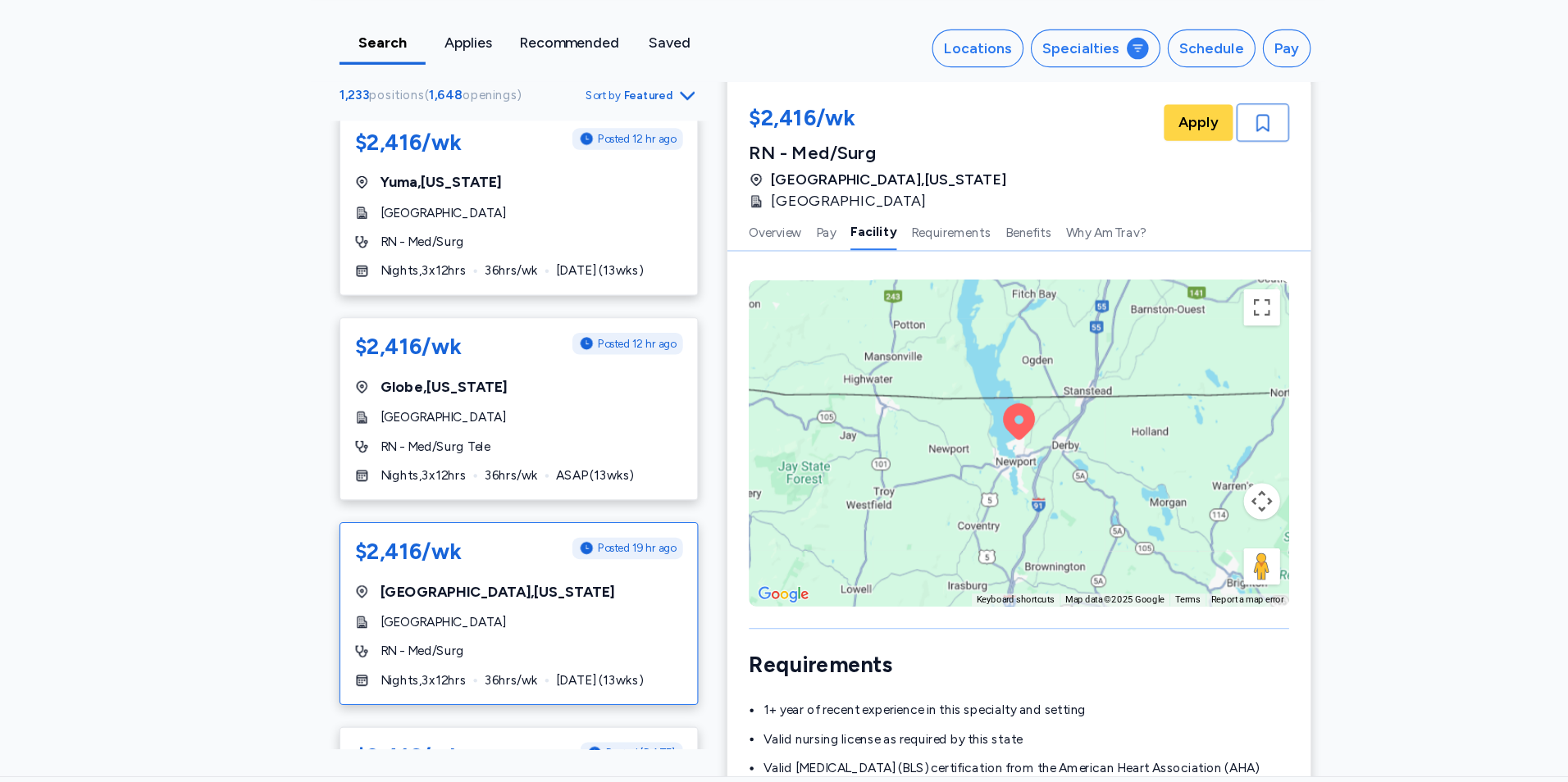
click at [1092, 456] on div "To activate drag with keyboard, press Alt + Enter. Once in keyboard drag state,…" at bounding box center [966, 454] width 489 height 295
click at [1189, 342] on button "Toggle fullscreen view" at bounding box center [1186, 331] width 33 height 33
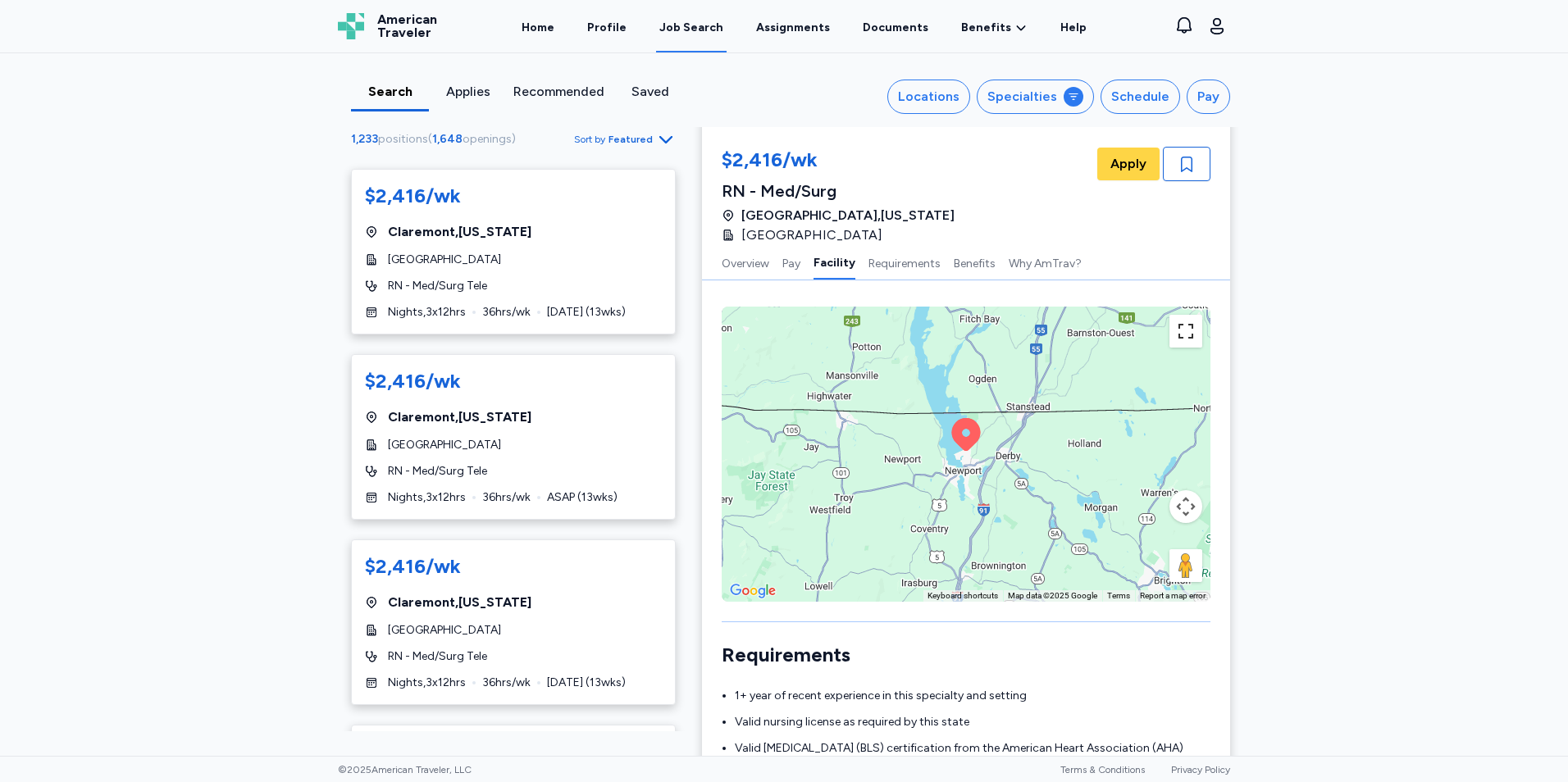
scroll to position [4176, 0]
click at [584, 284] on div "RN - Med/Surg Tele" at bounding box center [513, 286] width 297 height 16
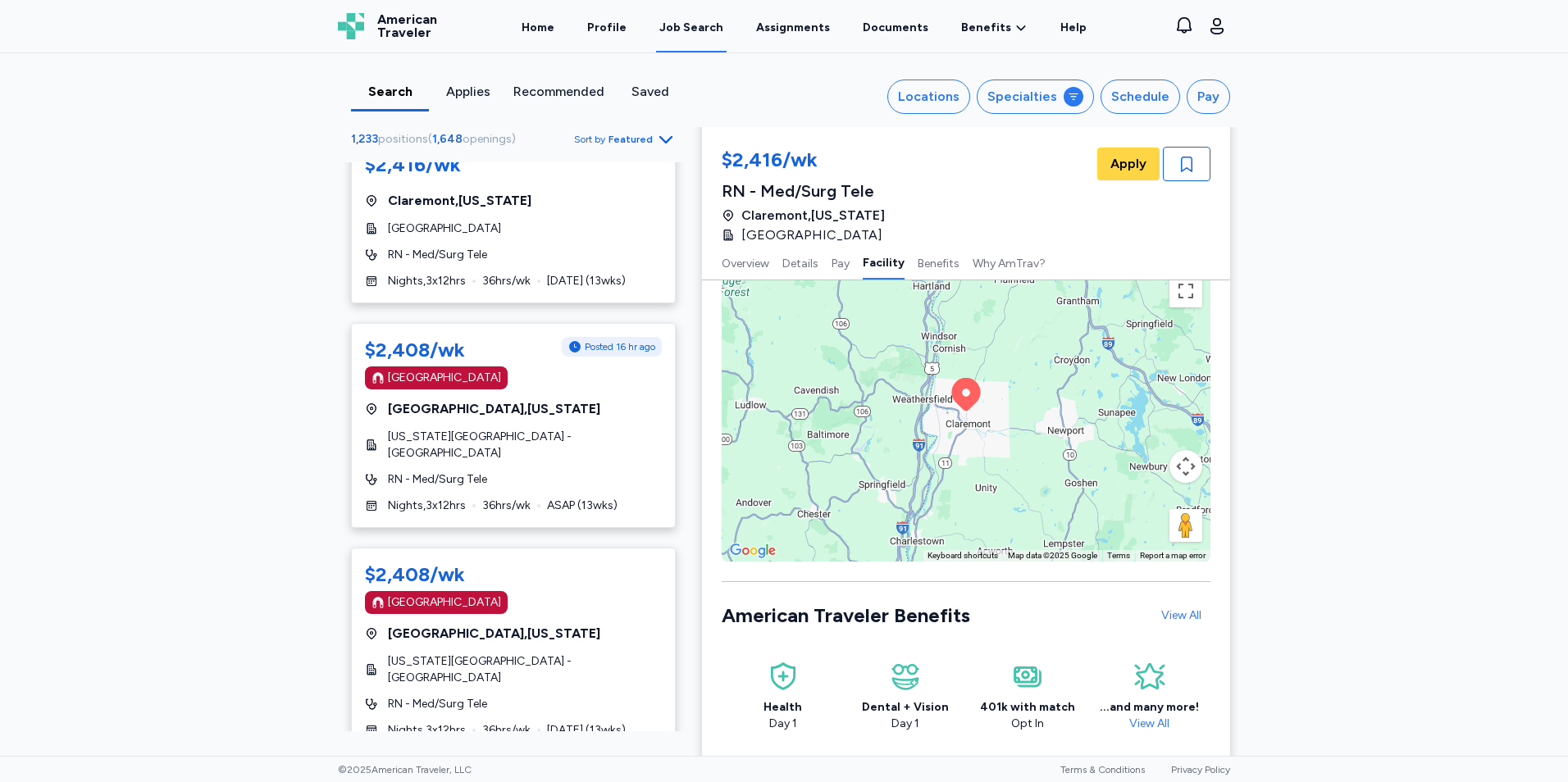
scroll to position [4578, 0]
click at [605, 623] on div "[GEOGRAPHIC_DATA] , [US_STATE]" at bounding box center [513, 632] width 297 height 19
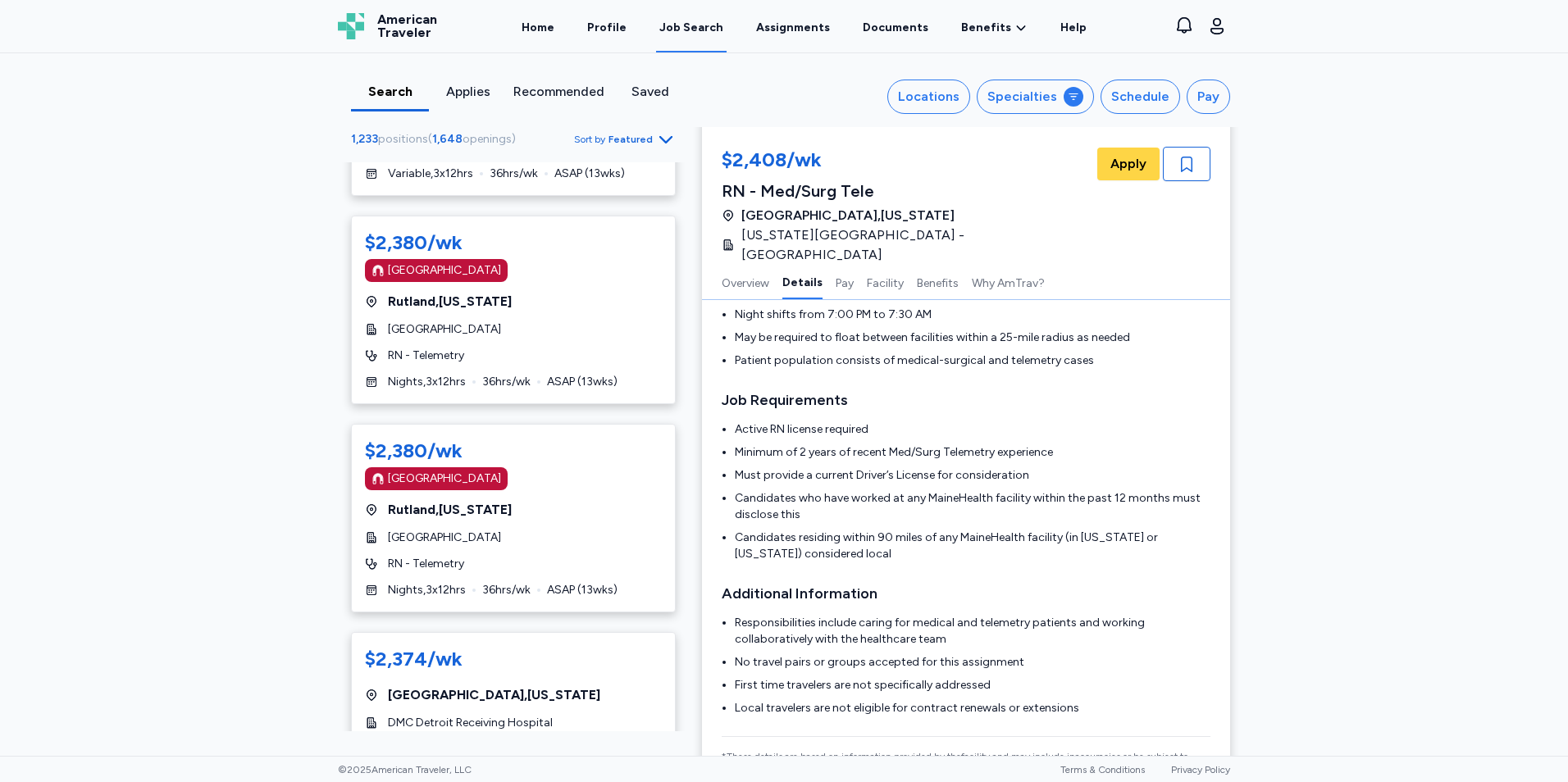
scroll to position [8610, 0]
click at [598, 440] on div "$2,380/wk [GEOGRAPHIC_DATA] [GEOGRAPHIC_DATA] , [US_STATE] [GEOGRAPHIC_DATA] RN…" at bounding box center [513, 517] width 324 height 189
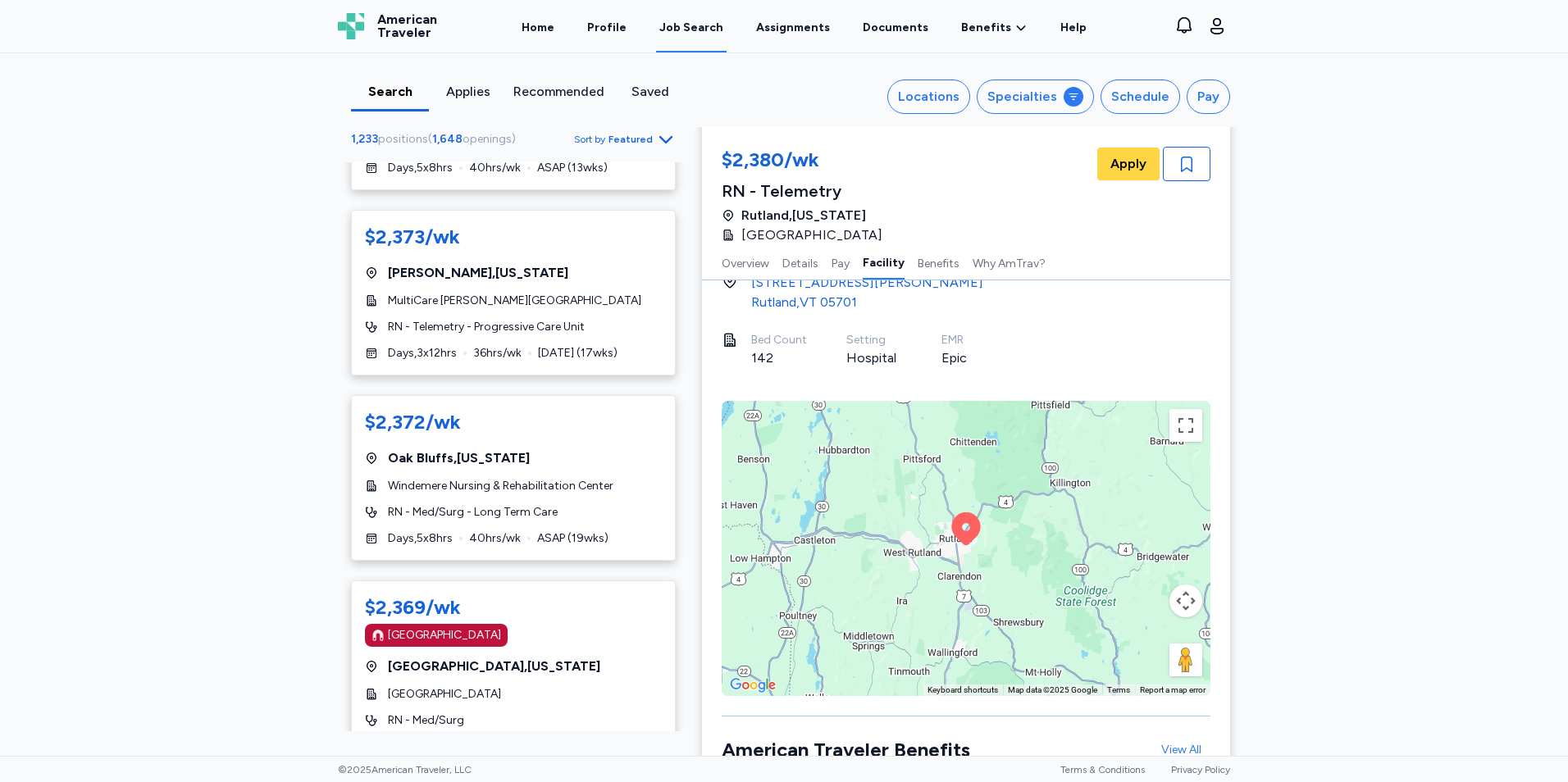
scroll to position [9231, 0]
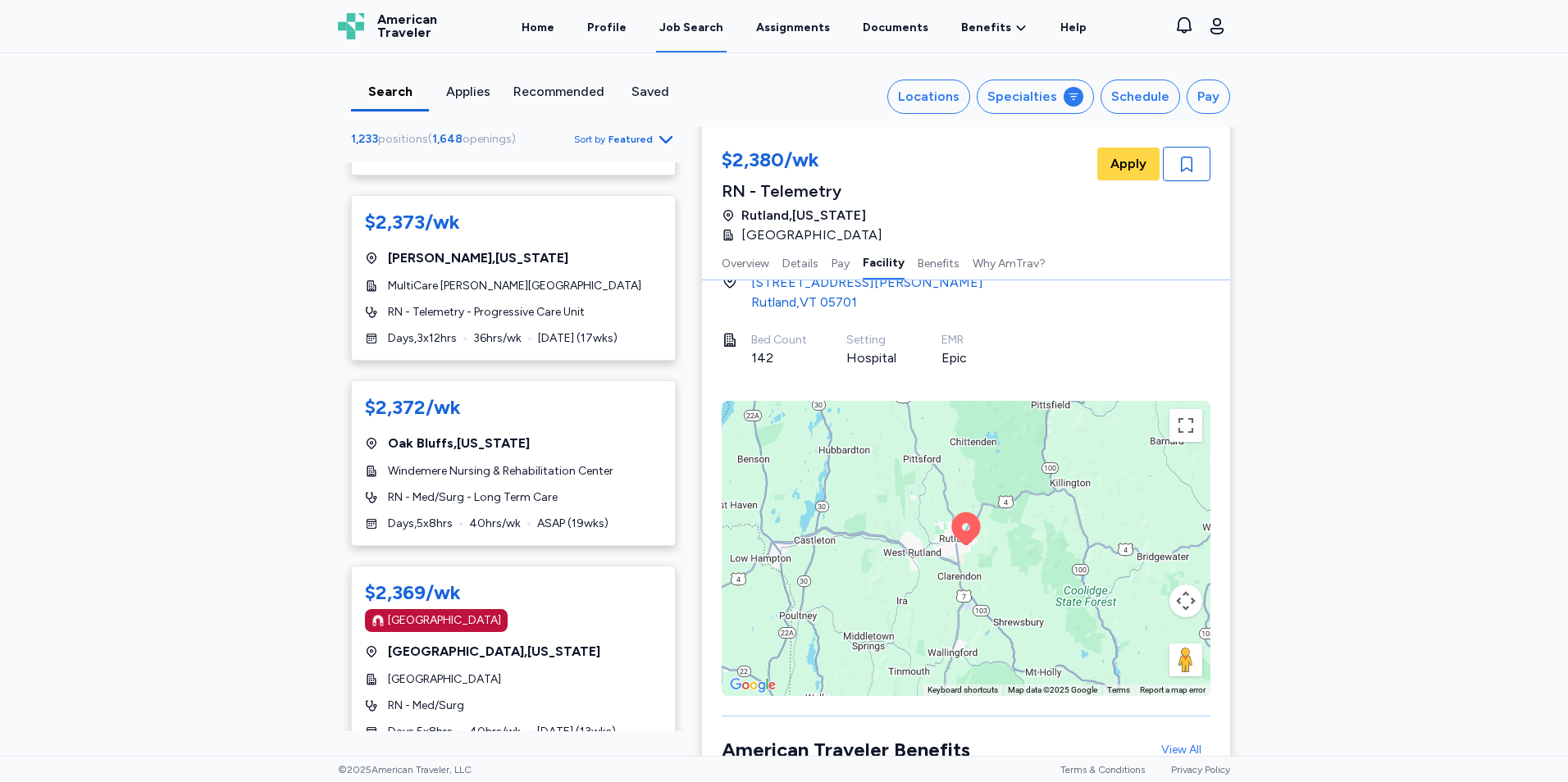
click at [656, 774] on icon "Go to next 50 jobs" at bounding box center [665, 783] width 19 height 19
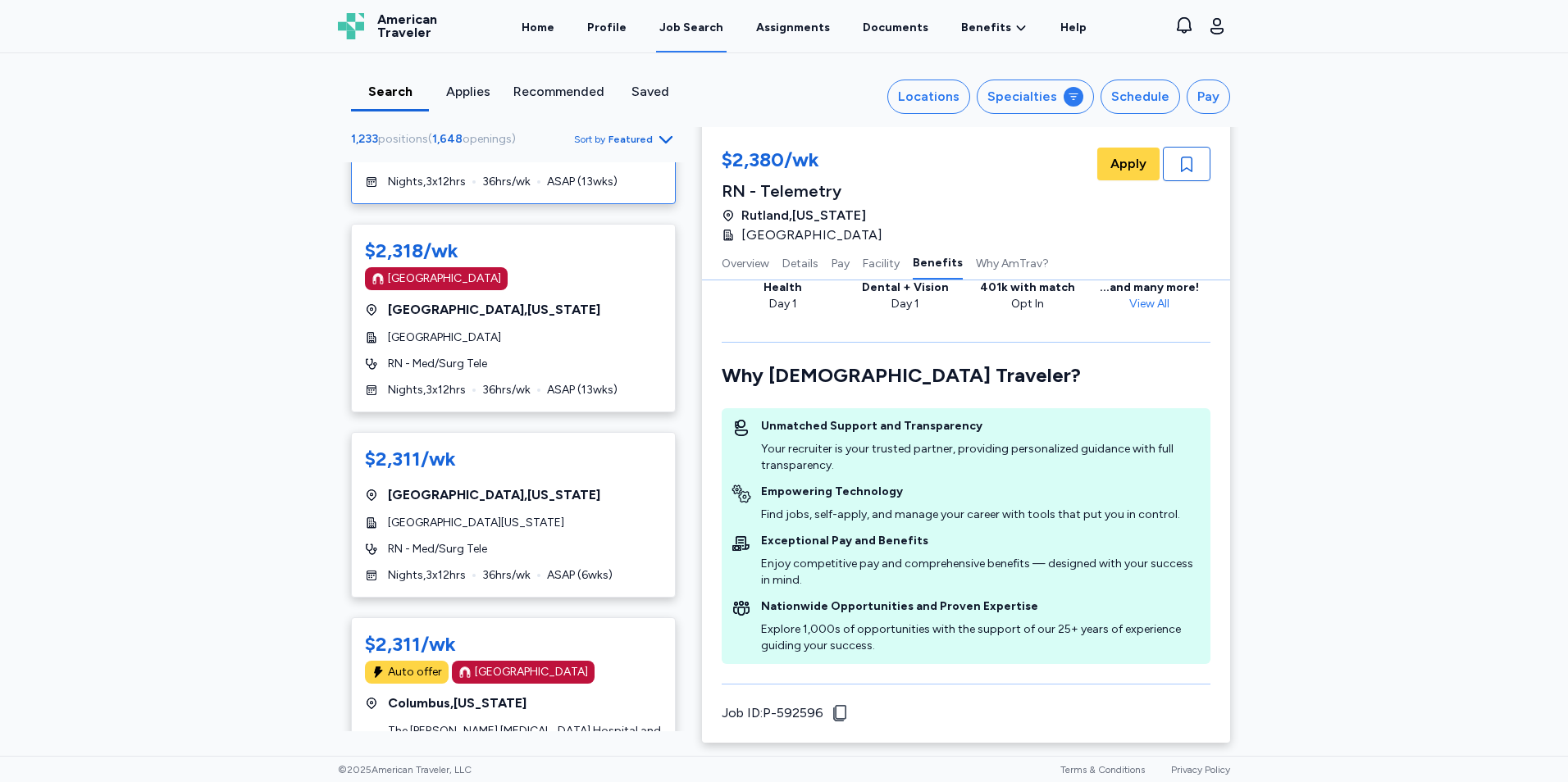
scroll to position [7325, 0]
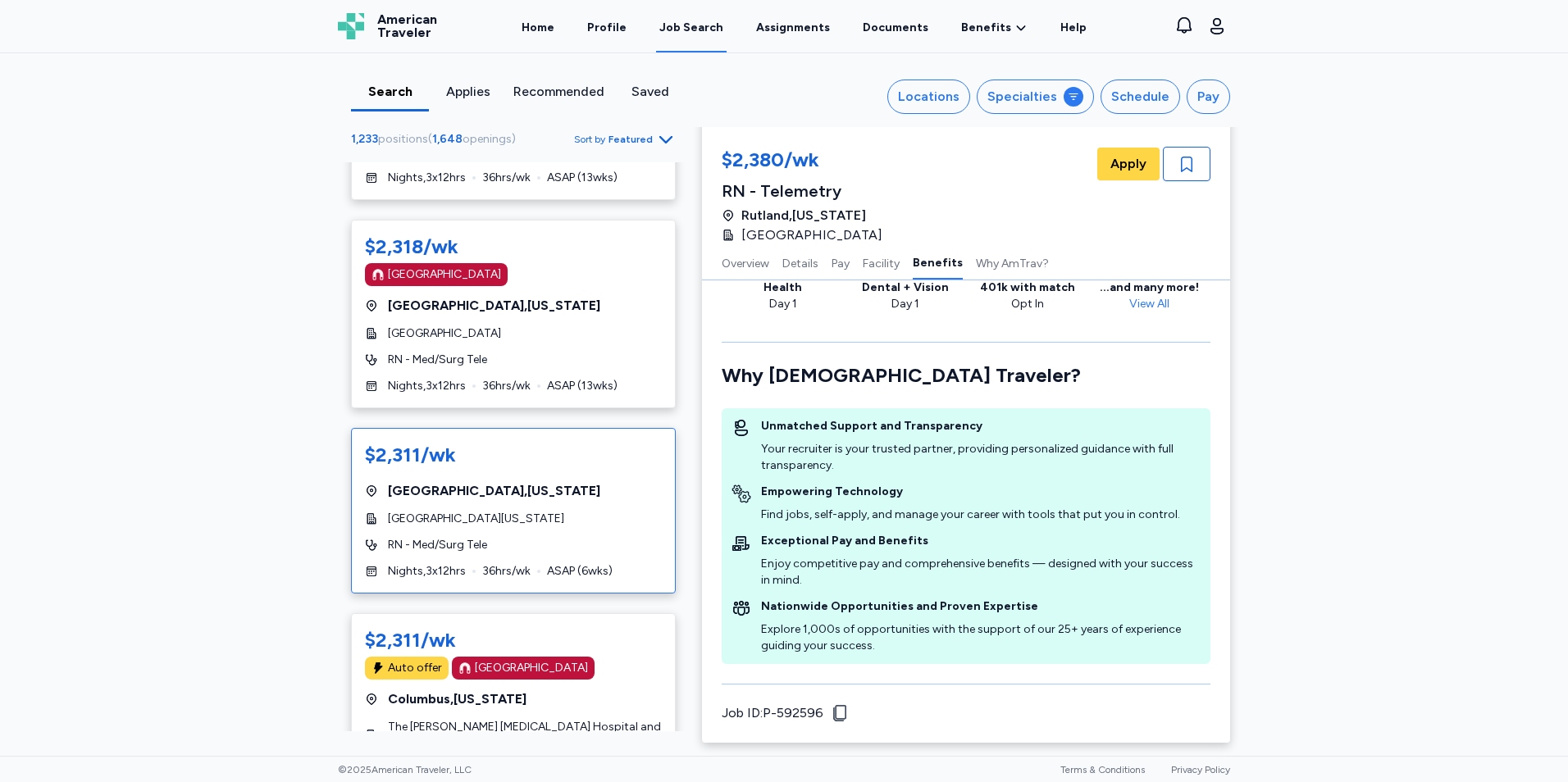
click at [656, 428] on div "$2,311/[PERSON_NAME][GEOGRAPHIC_DATA] , [US_STATE] [GEOGRAPHIC_DATA][US_STATE] …" at bounding box center [513, 510] width 324 height 166
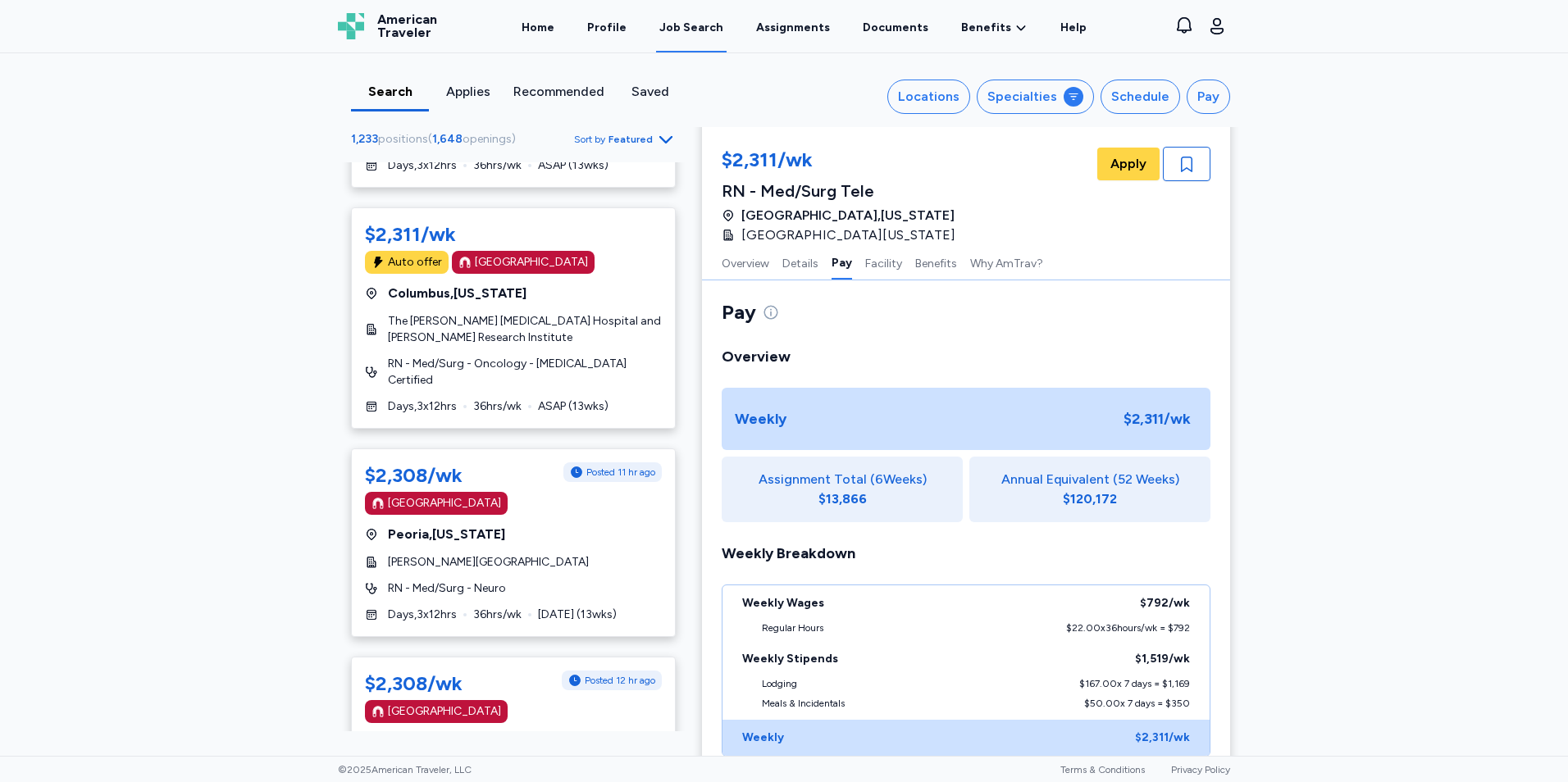
scroll to position [8215, 0]
click at [569, 673] on icon at bounding box center [574, 679] width 11 height 11
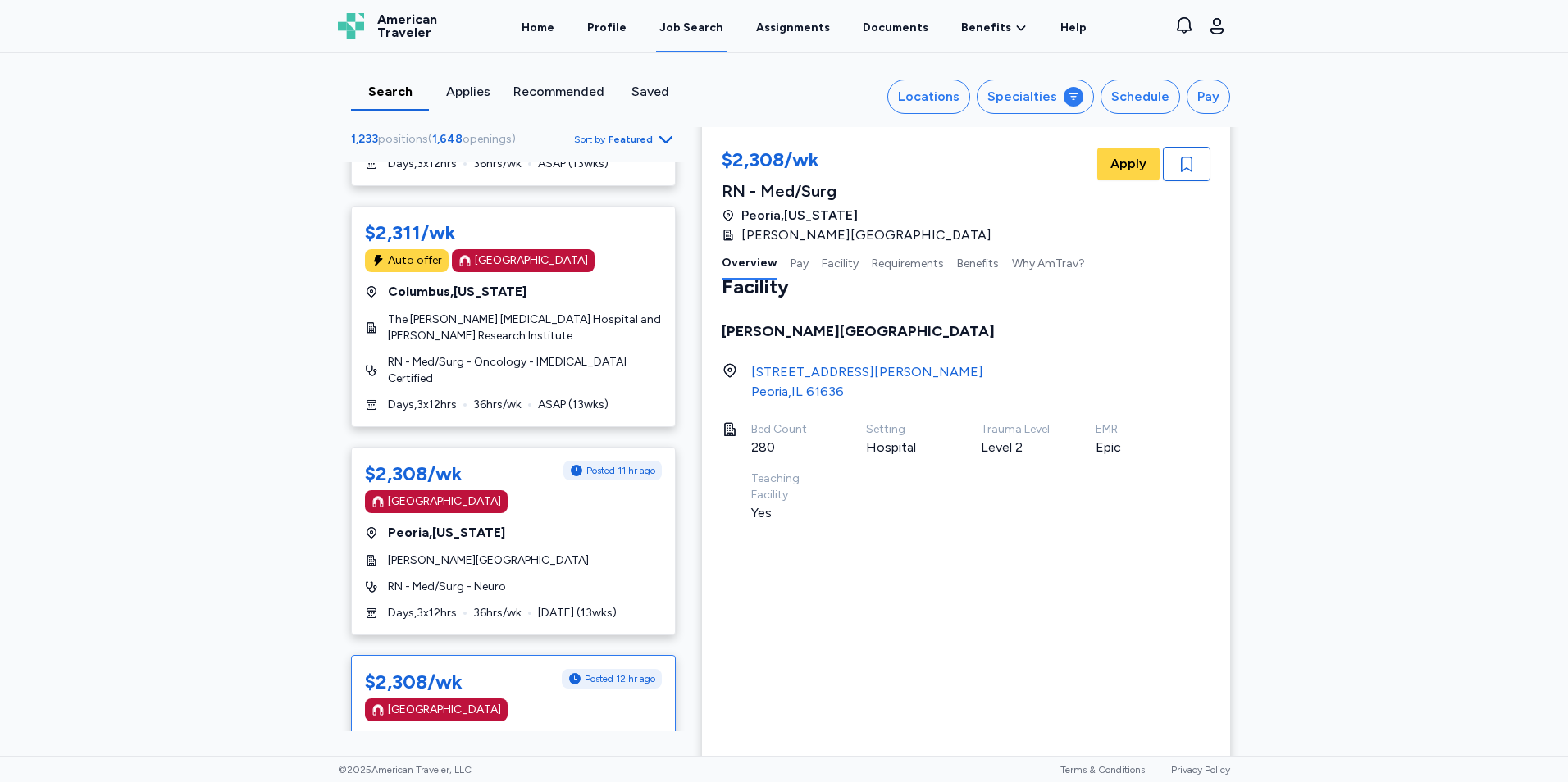
scroll to position [2, 0]
